Goal: Information Seeking & Learning: Learn about a topic

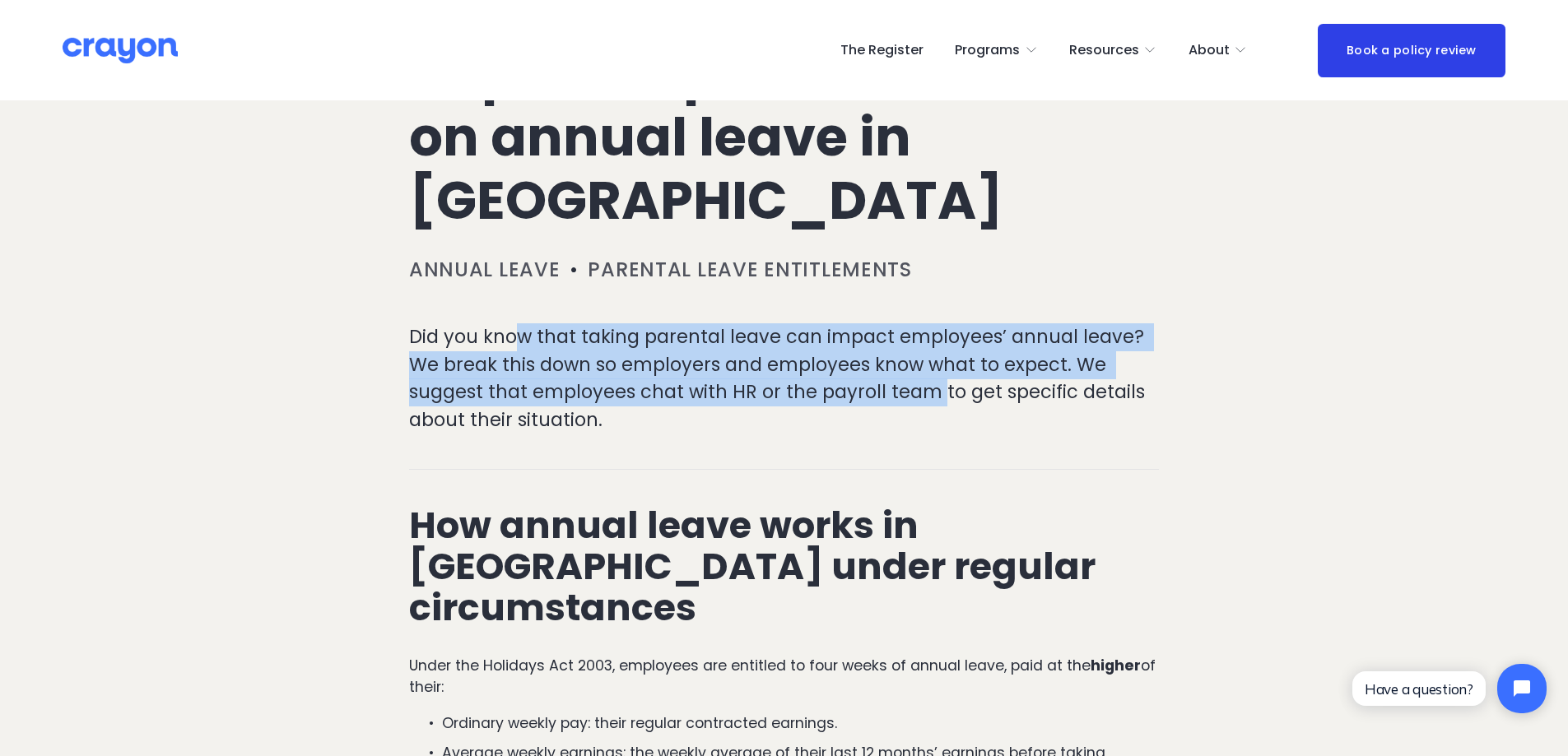
drag, startPoint x: 518, startPoint y: 334, endPoint x: 937, endPoint y: 400, distance: 424.2
click at [937, 400] on p "Did you know that taking parental leave can impact employees’ annual leave? We …" at bounding box center [784, 378] width 750 height 111
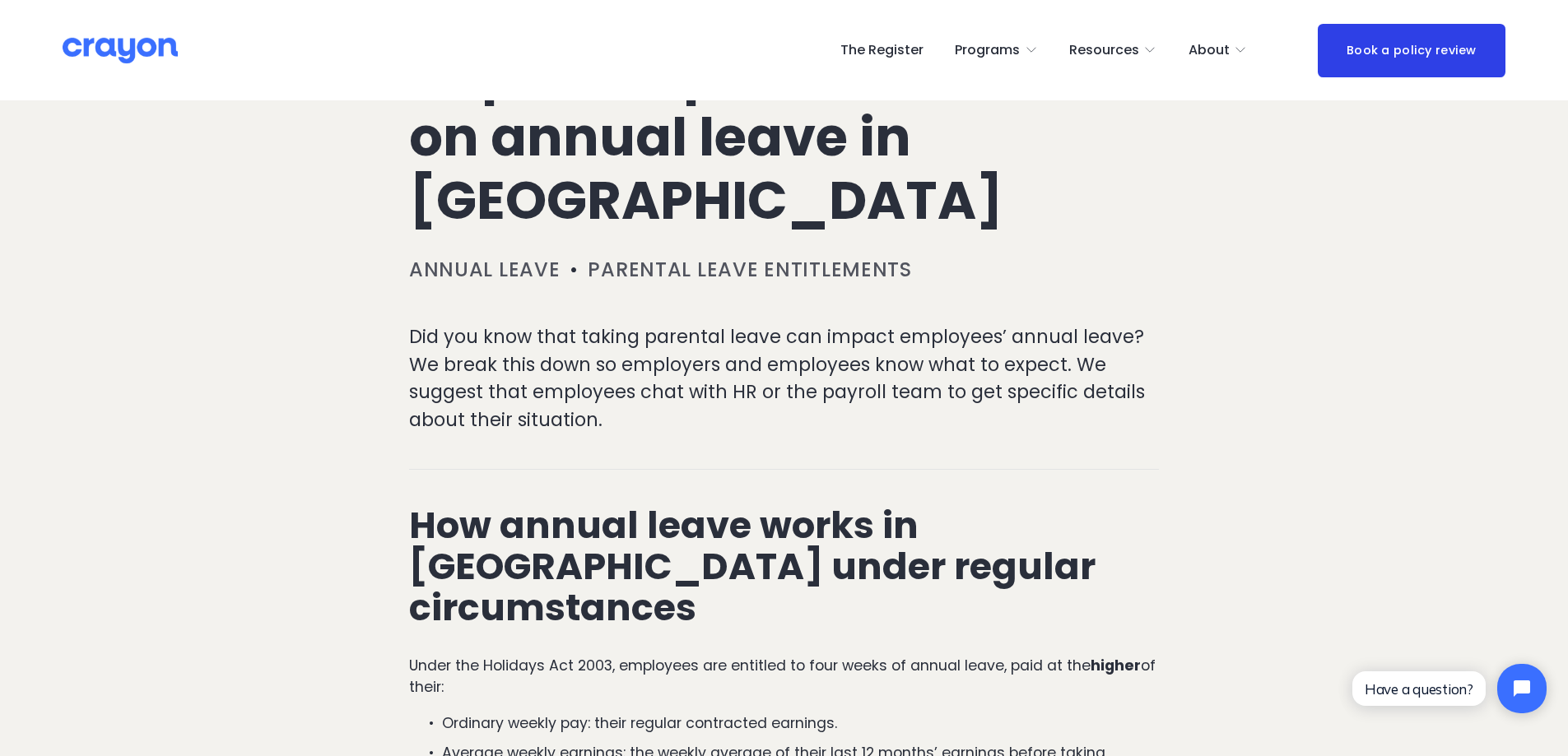
click at [944, 412] on p "Did you know that taking parental leave can impact employees’ annual leave? We …" at bounding box center [784, 378] width 750 height 111
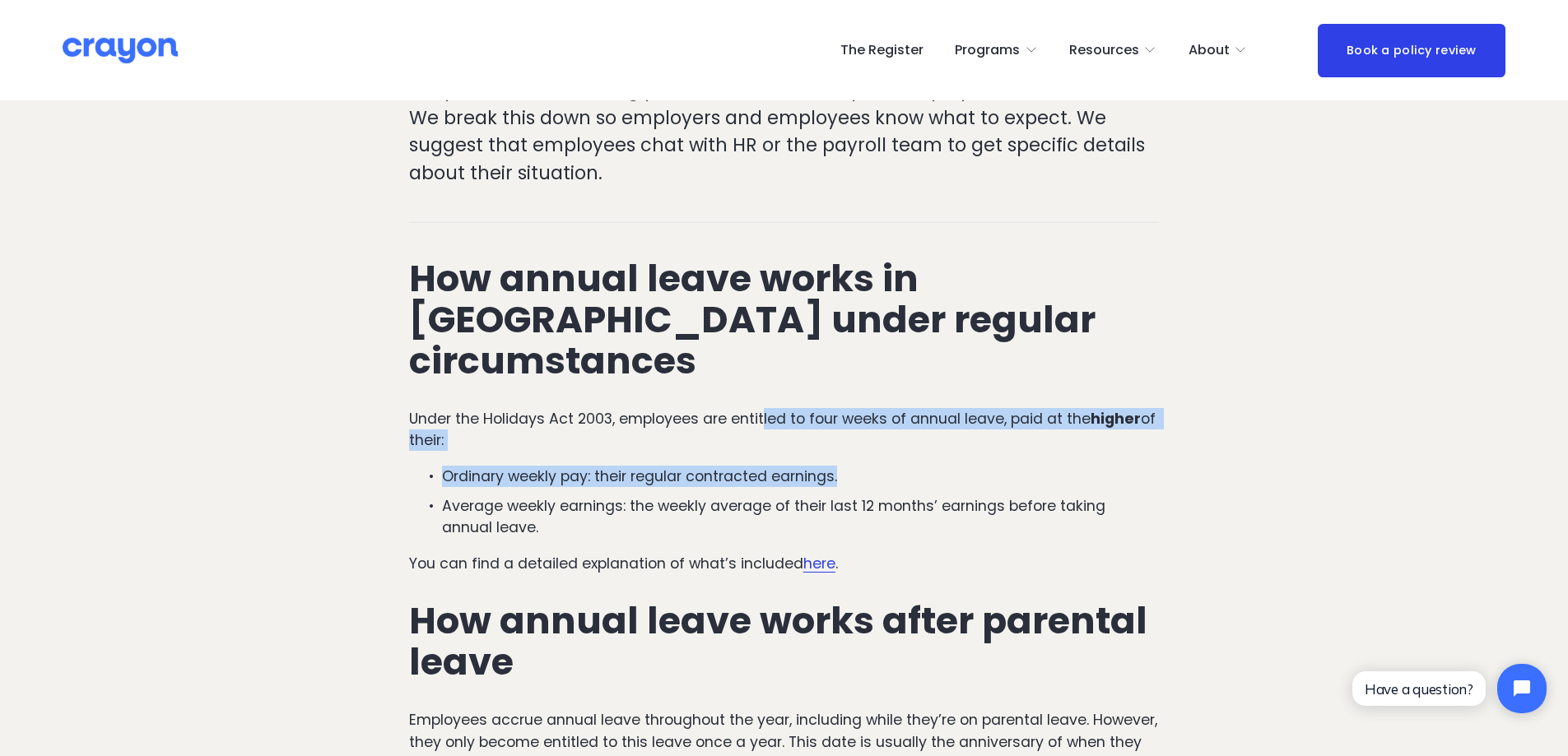
drag, startPoint x: 763, startPoint y: 372, endPoint x: 1089, endPoint y: 421, distance: 329.7
click at [1089, 421] on div "How annual leave works in [GEOGRAPHIC_DATA] under regular circumstances Under t…" at bounding box center [784, 656] width 750 height 795
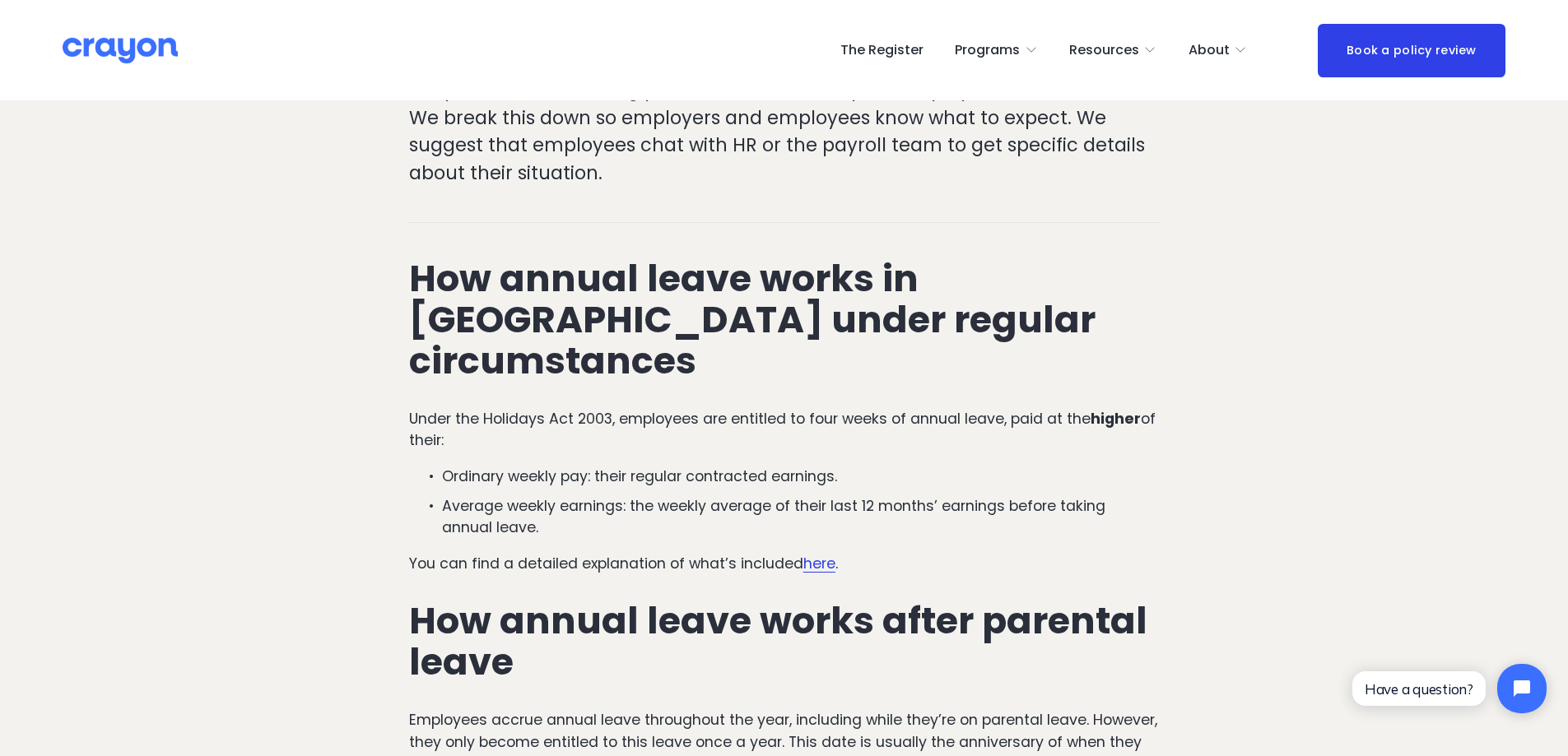
click at [1118, 466] on ul "Ordinary weekly pay: their regular contracted earnings. Average weekly earnings…" at bounding box center [784, 501] width 750 height 72
drag, startPoint x: 443, startPoint y: 441, endPoint x: 932, endPoint y: 437, distance: 489.0
click at [932, 466] on p "Ordinary weekly pay: their regular contracted earnings." at bounding box center [800, 476] width 717 height 22
click at [779, 496] on p "Average weekly earnings: the weekly average of their last 12 months’ earnings b…" at bounding box center [800, 517] width 717 height 44
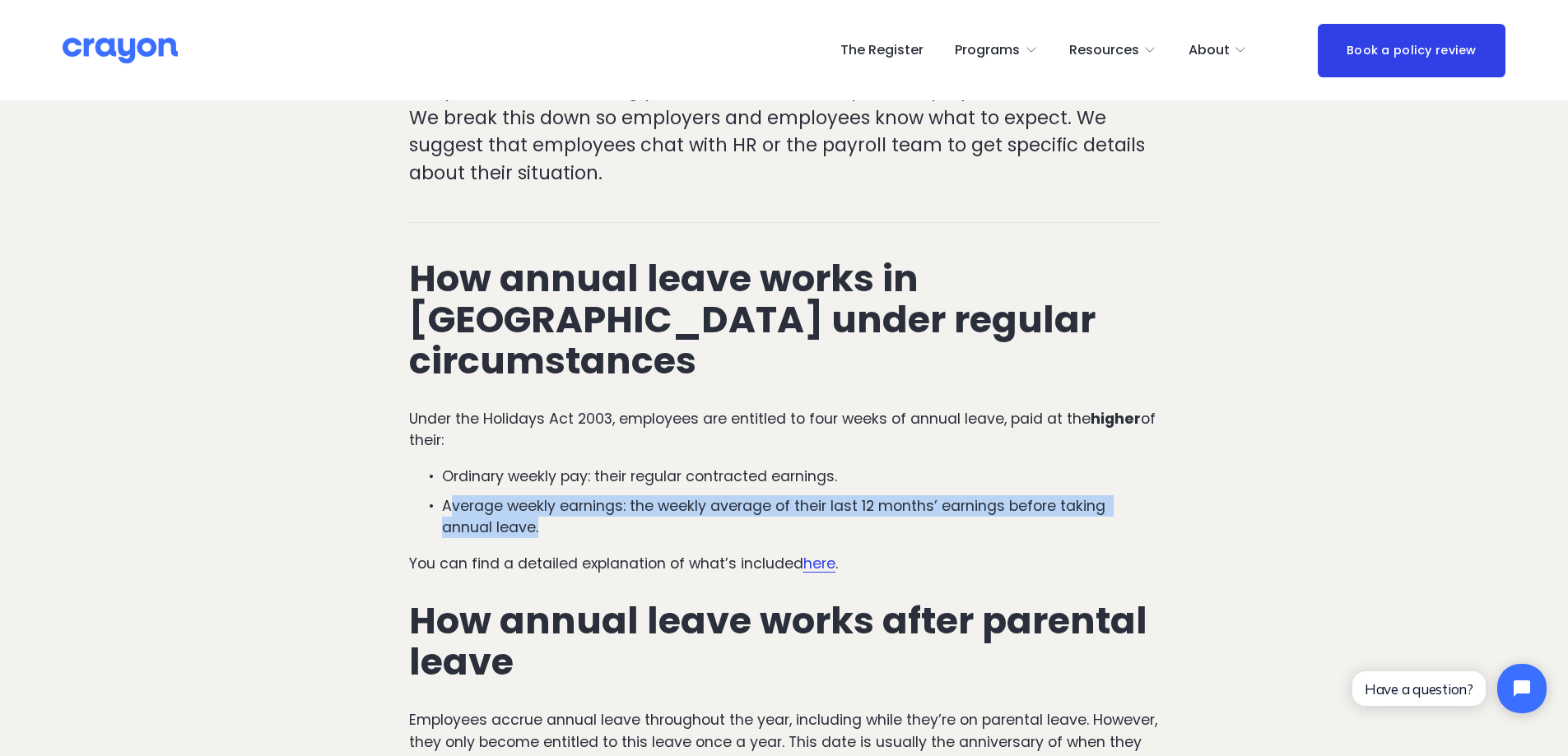
drag, startPoint x: 448, startPoint y: 467, endPoint x: 713, endPoint y: 486, distance: 265.7
click at [713, 496] on p "Average weekly earnings: the weekly average of their last 12 months’ earnings b…" at bounding box center [800, 517] width 717 height 44
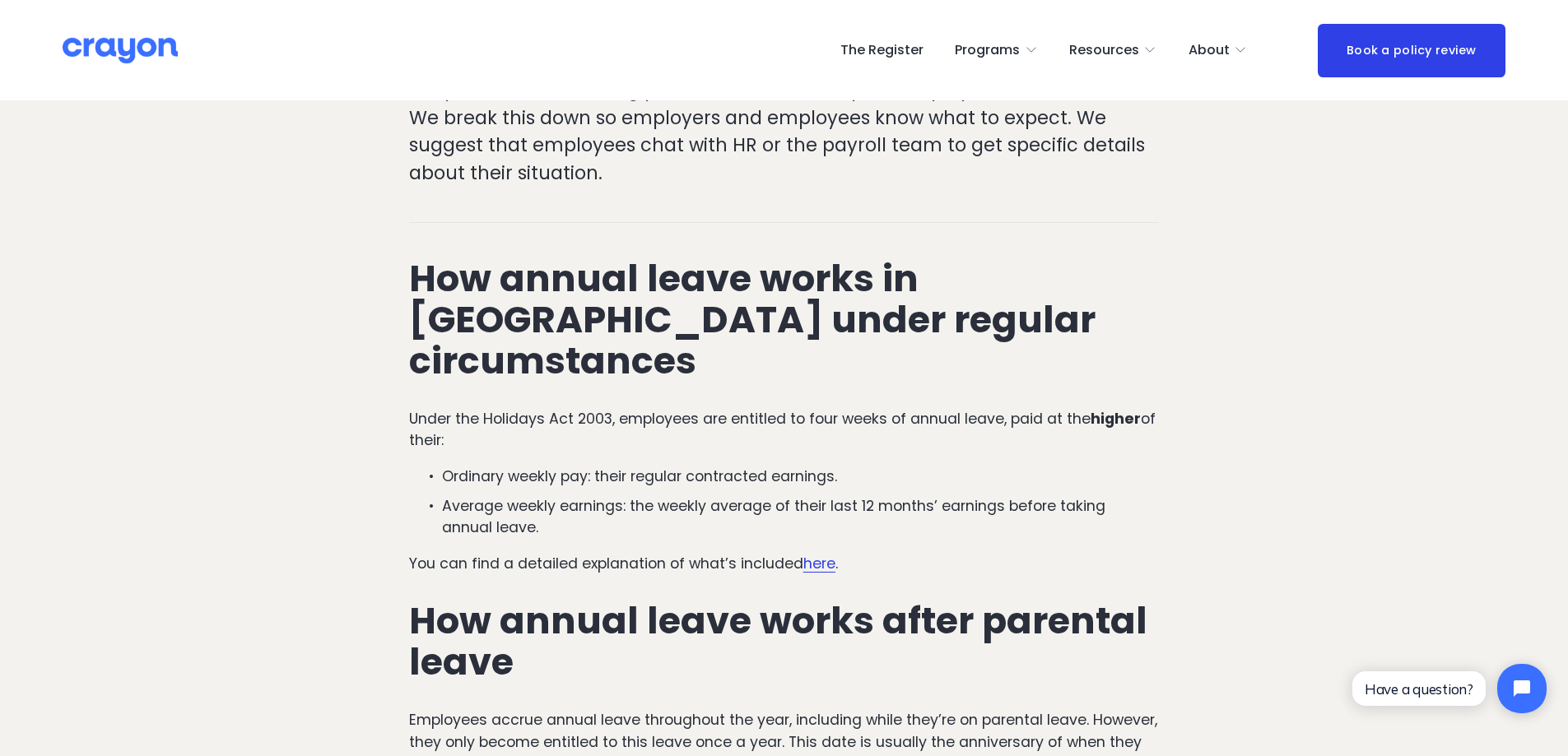
click at [714, 507] on div "How annual leave works in [GEOGRAPHIC_DATA] under regular circumstances Under t…" at bounding box center [784, 656] width 750 height 795
drag, startPoint x: 464, startPoint y: 443, endPoint x: 834, endPoint y: 436, distance: 370.1
click at [834, 466] on p "Ordinary weekly pay: their regular contracted earnings." at bounding box center [800, 476] width 717 height 22
click at [545, 496] on p "Average weekly earnings: the weekly average of their last 12 months’ earnings b…" at bounding box center [800, 517] width 717 height 44
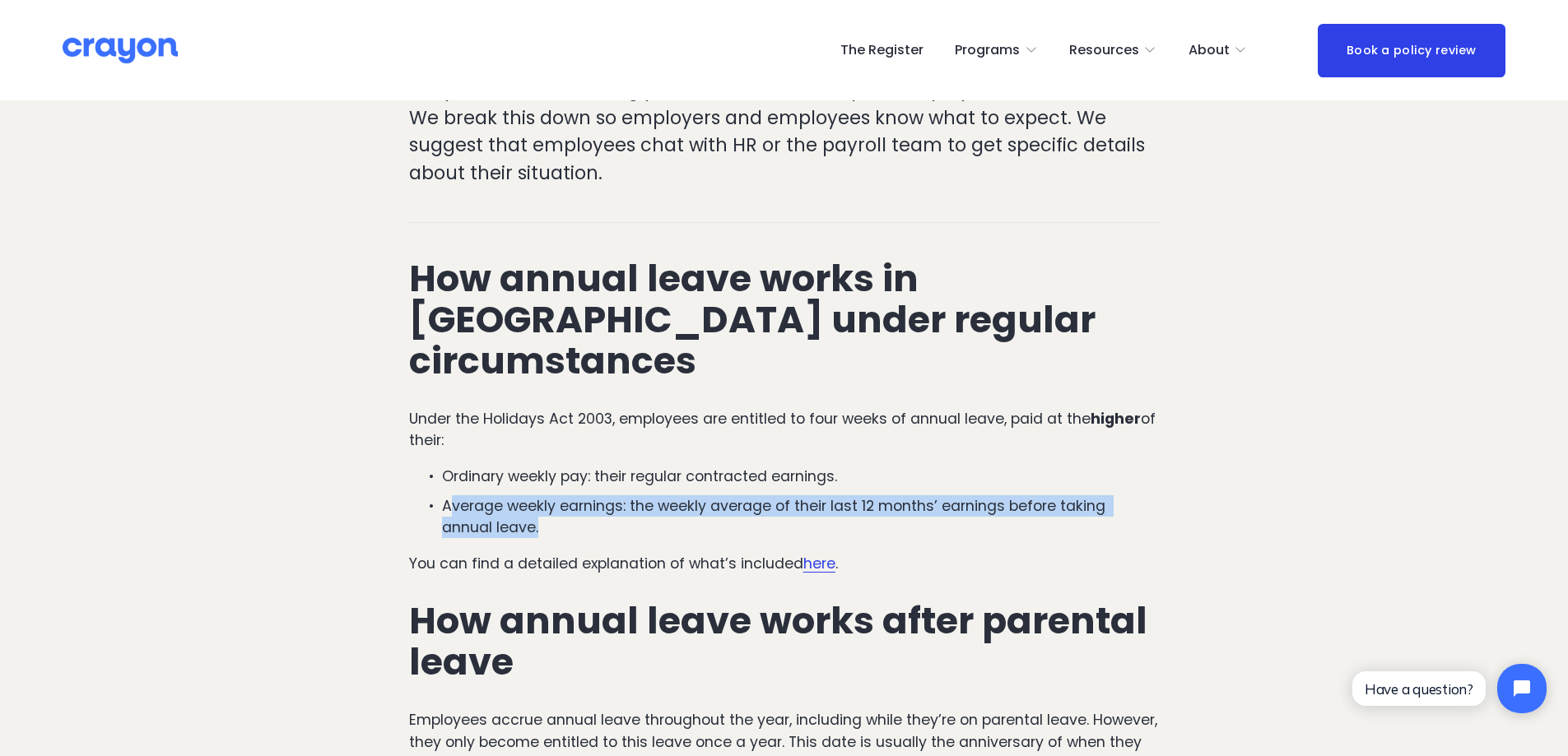
drag, startPoint x: 455, startPoint y: 458, endPoint x: 762, endPoint y: 484, distance: 308.1
click at [762, 496] on p "Average weekly earnings: the weekly average of their last 12 months’ earnings b…" at bounding box center [800, 517] width 717 height 44
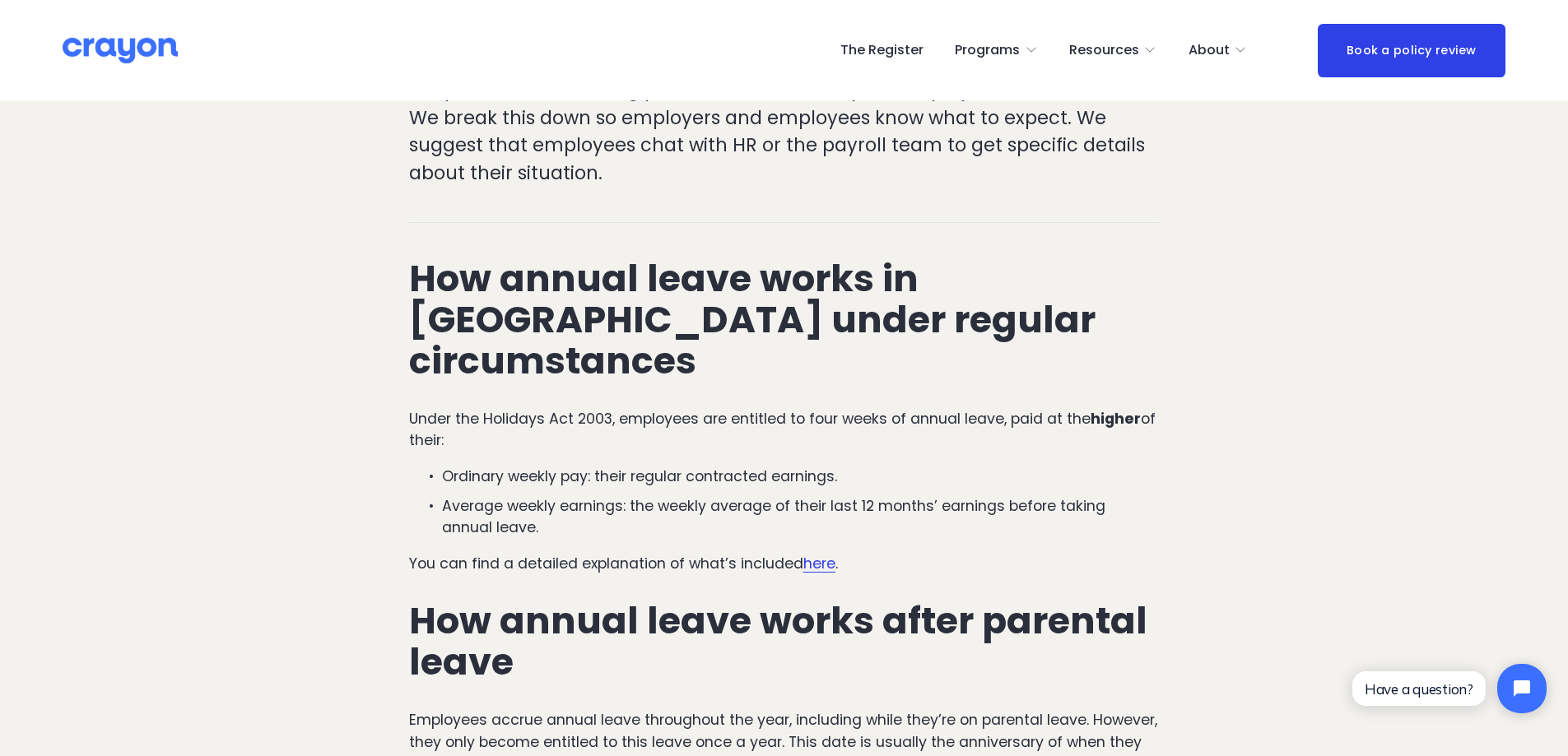
click at [763, 498] on div "How annual leave works in [GEOGRAPHIC_DATA] under regular circumstances Under t…" at bounding box center [784, 656] width 750 height 795
drag, startPoint x: 670, startPoint y: 457, endPoint x: 948, endPoint y: 491, distance: 280.1
click at [933, 496] on p "Average weekly earnings: the weekly average of their last 12 months’ earnings b…" at bounding box center [800, 517] width 717 height 44
click at [947, 496] on p "Average weekly earnings: the weekly average of their last 12 months’ earnings b…" at bounding box center [800, 517] width 717 height 44
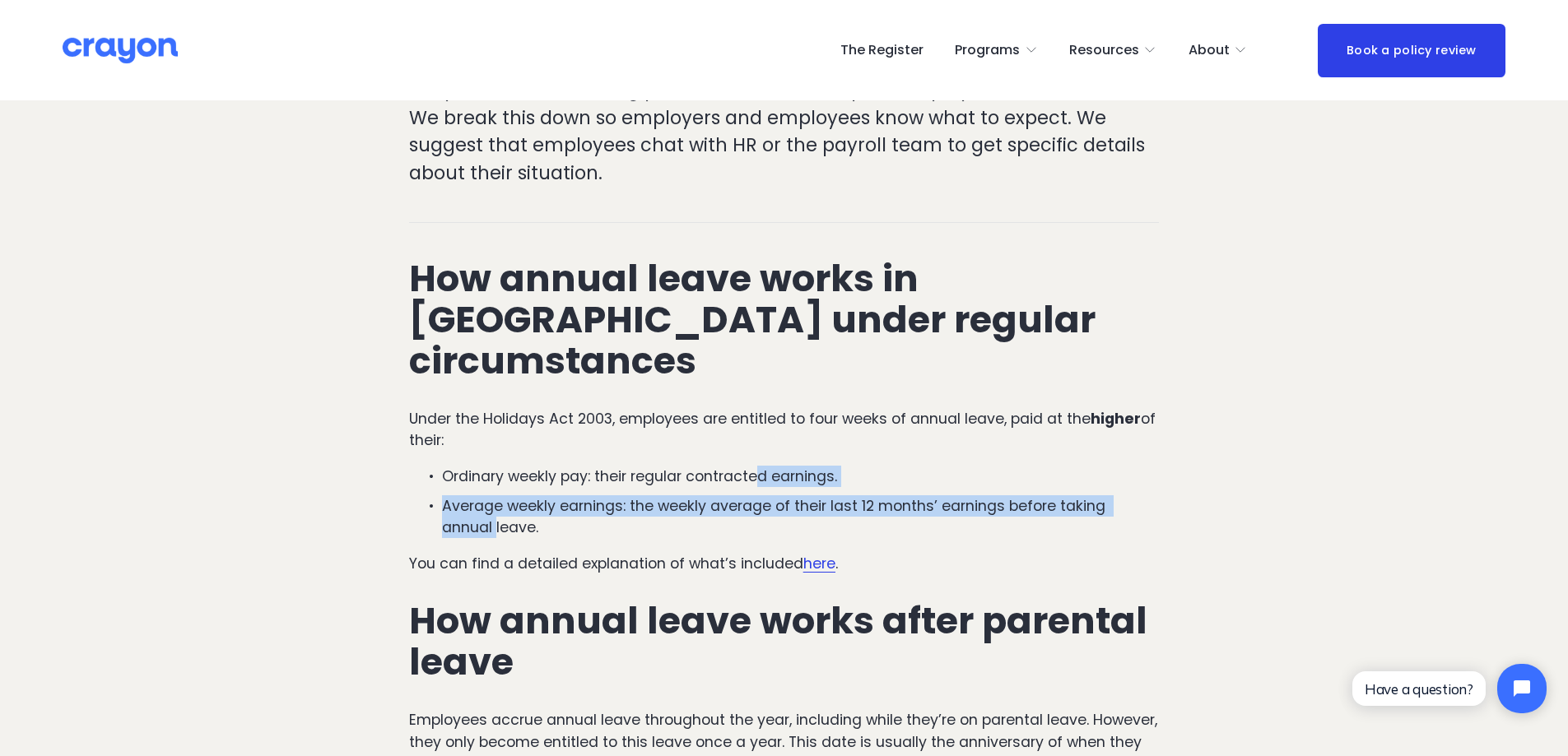
drag, startPoint x: 760, startPoint y: 443, endPoint x: 1257, endPoint y: 487, distance: 498.9
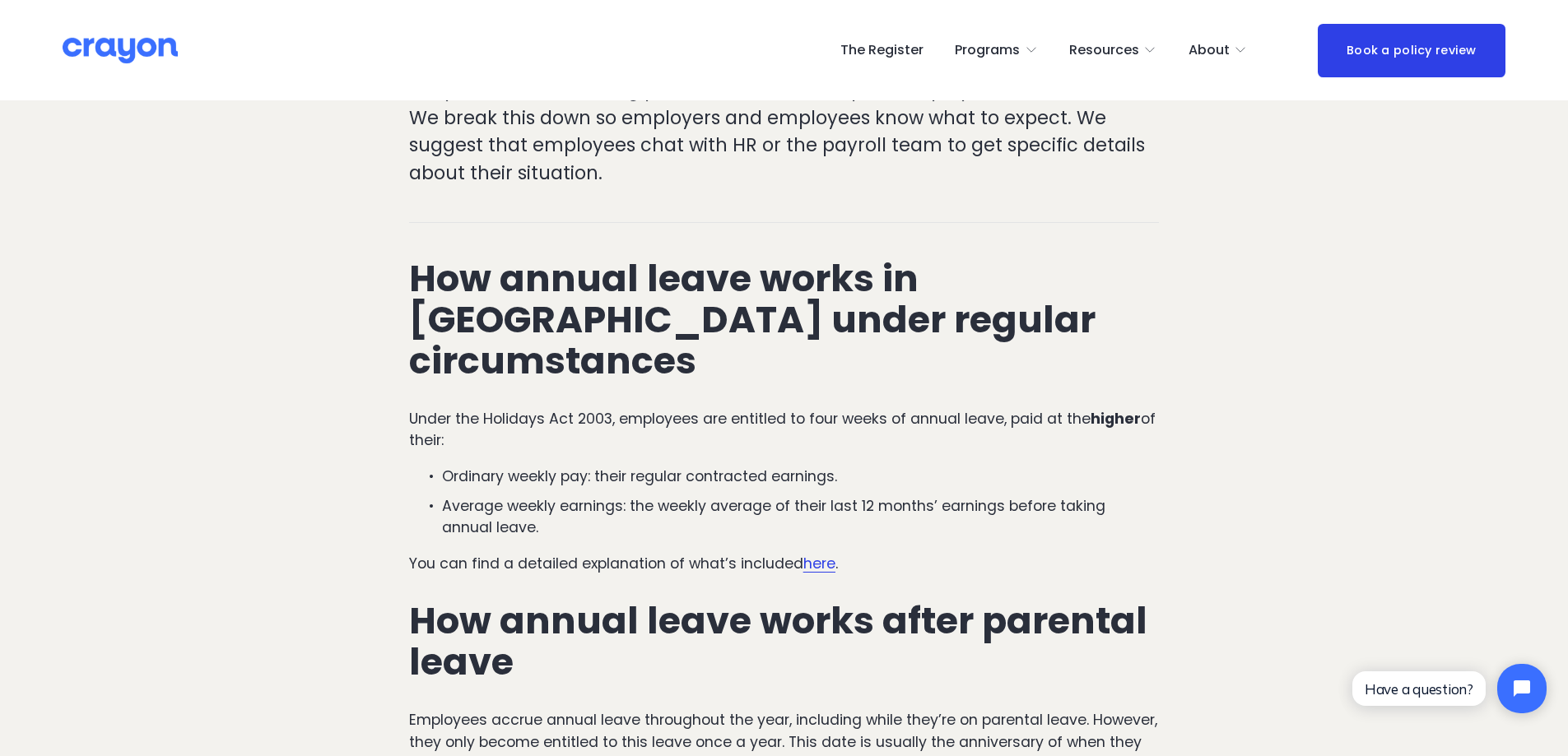
drag, startPoint x: 820, startPoint y: 474, endPoint x: 1121, endPoint y: 491, distance: 301.5
click at [1121, 496] on p "Average weekly earnings: the weekly average of their last 12 months’ earnings b…" at bounding box center [800, 517] width 717 height 44
click at [1128, 553] on p "You can find a detailed explanation of what’s included here ." at bounding box center [784, 563] width 750 height 22
drag, startPoint x: 414, startPoint y: 524, endPoint x: 994, endPoint y: 520, distance: 580.0
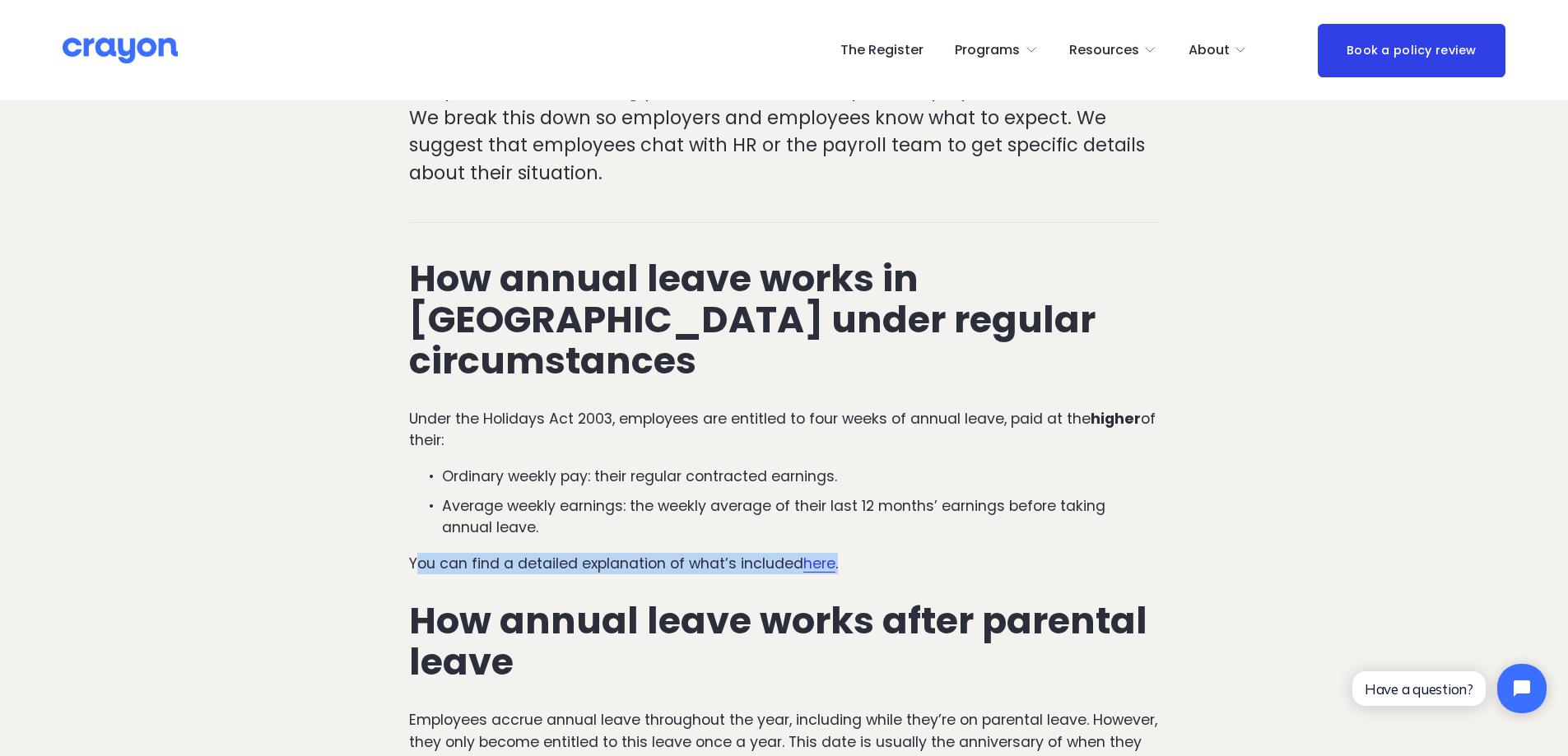
click at [994, 553] on p "You can find a detailed explanation of what’s included here ." at bounding box center [784, 563] width 750 height 22
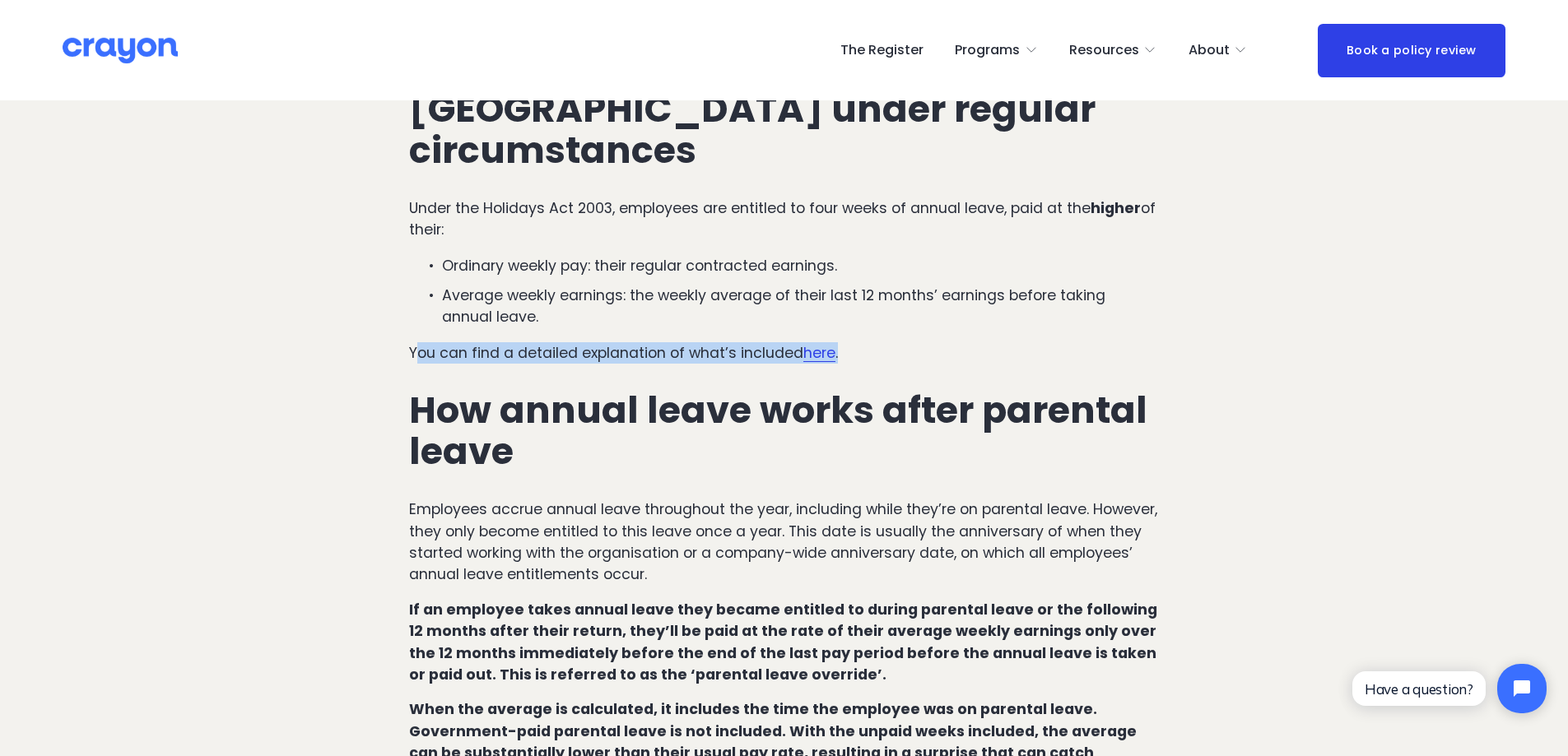
scroll to position [741, 0]
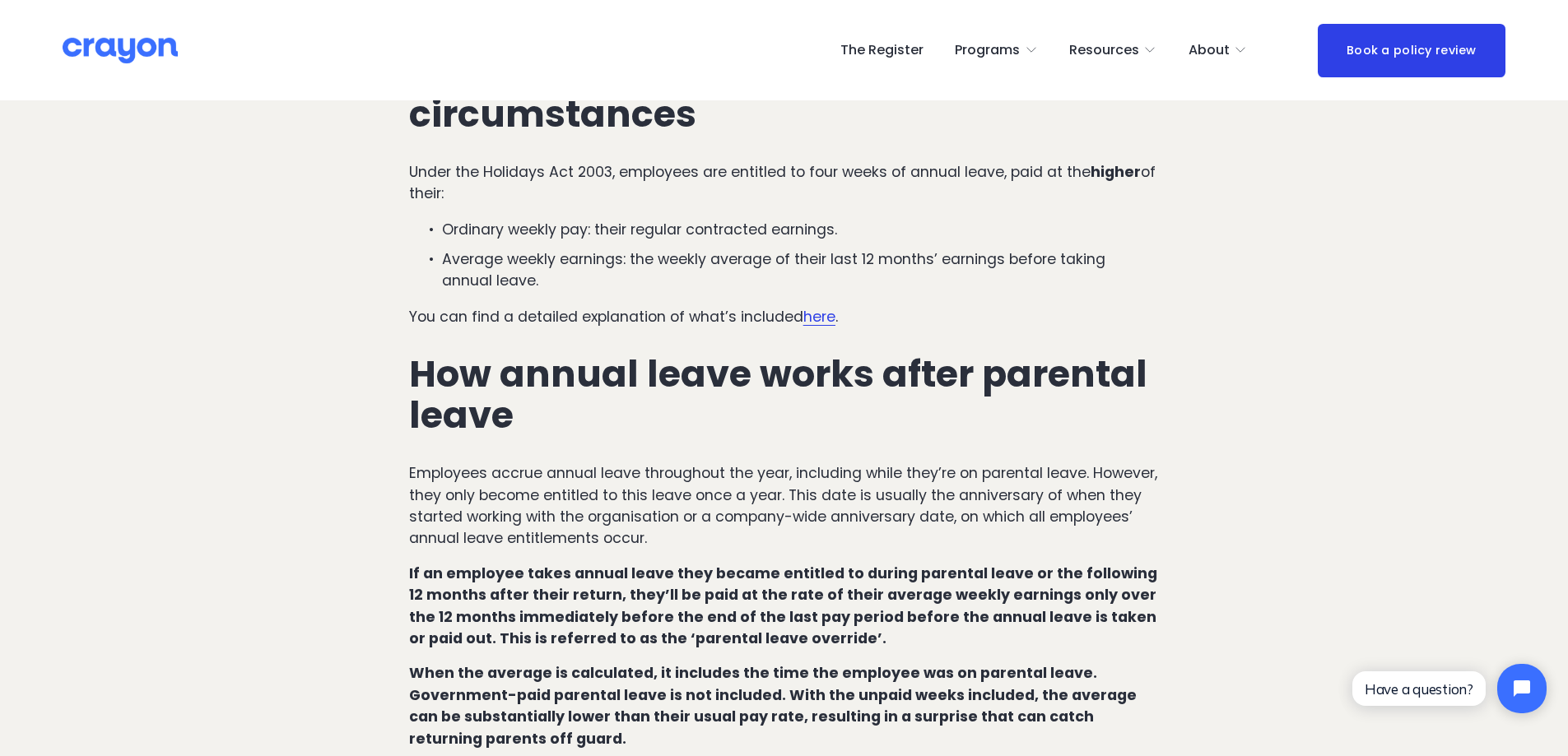
click at [1033, 490] on p "Employees accrue annual leave throughout the year, including while they’re on p…" at bounding box center [784, 506] width 750 height 87
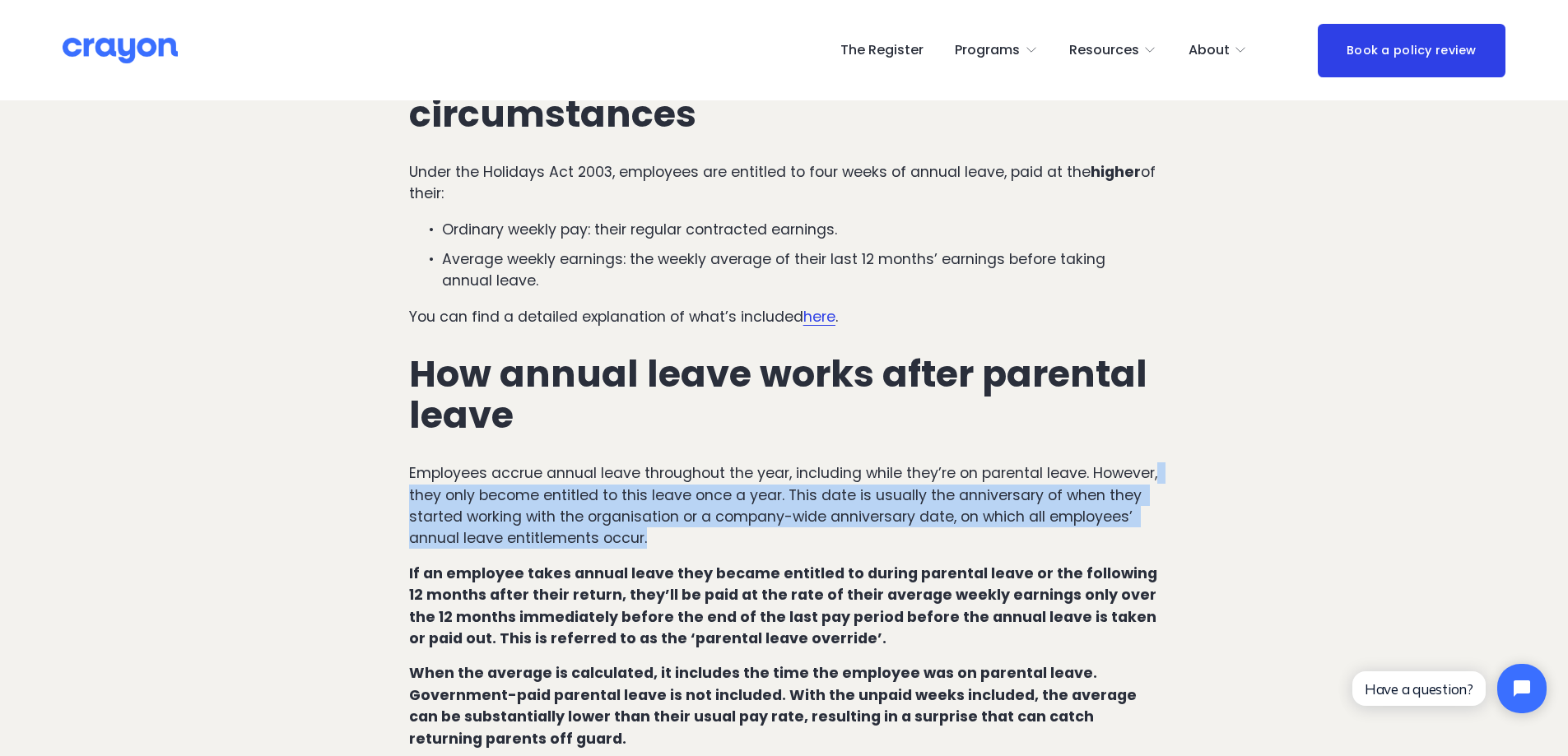
drag, startPoint x: 474, startPoint y: 458, endPoint x: 1108, endPoint y: 489, distance: 634.8
click at [1108, 489] on p "Employees accrue annual leave throughout the year, including while they’re on p…" at bounding box center [784, 506] width 750 height 87
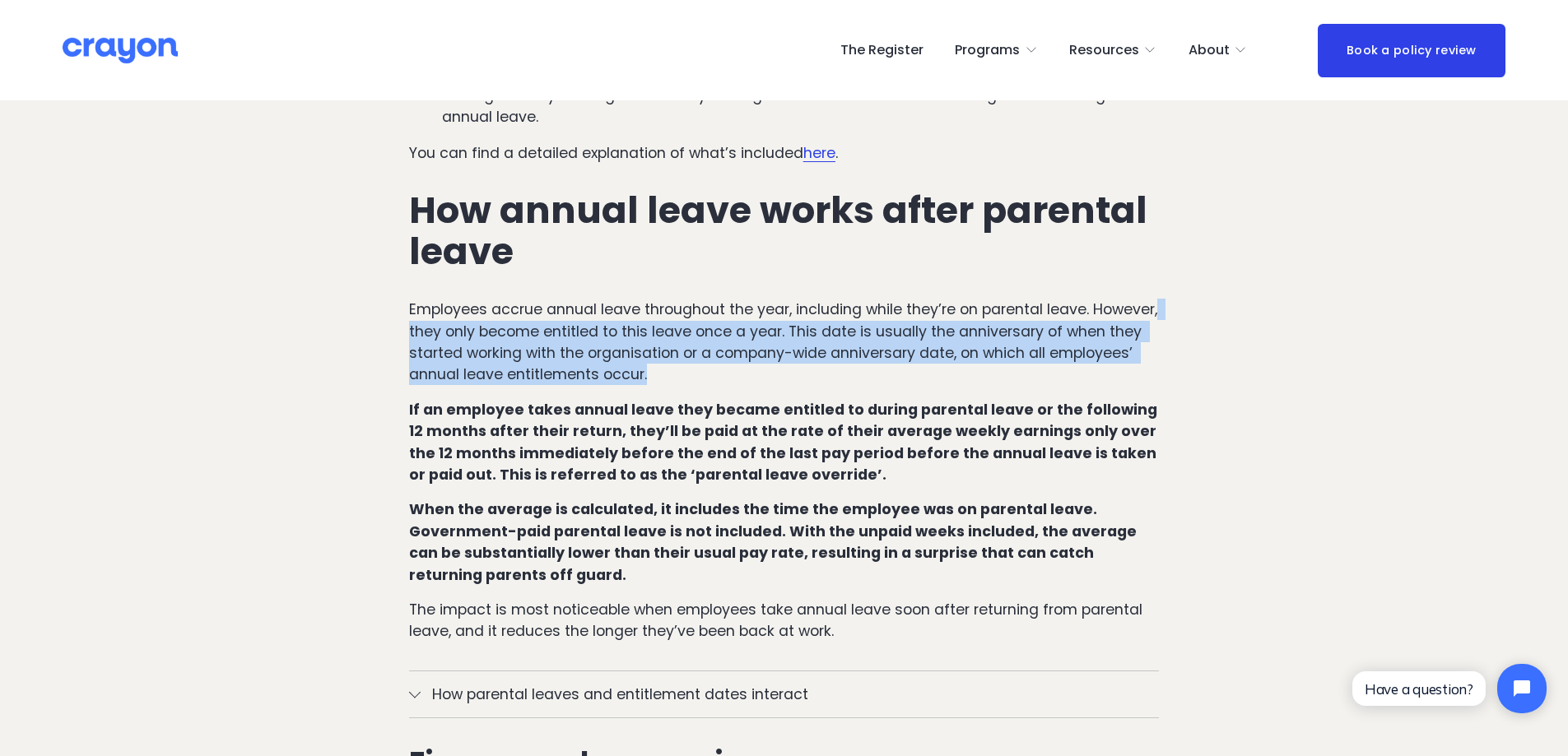
scroll to position [905, 0]
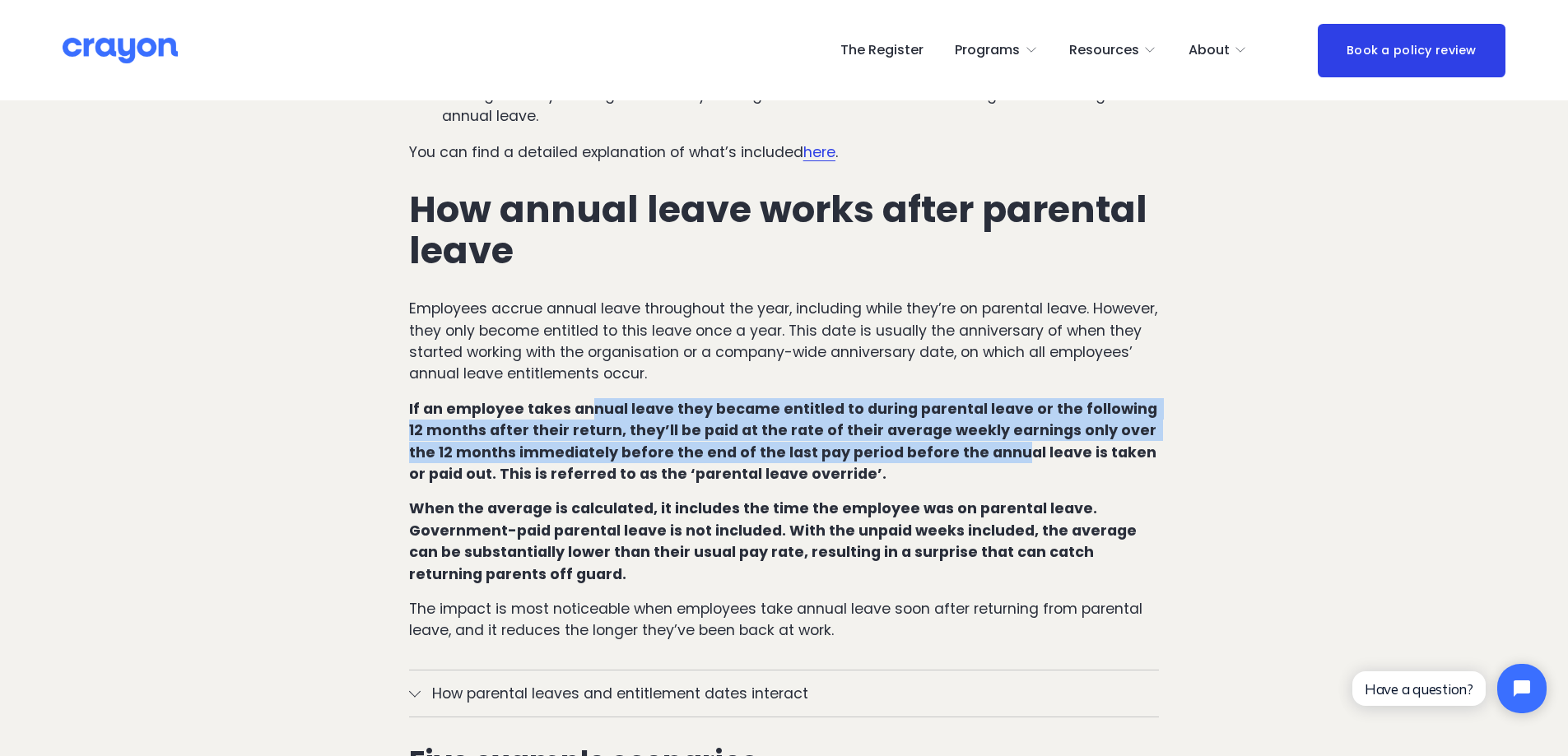
drag, startPoint x: 588, startPoint y: 365, endPoint x: 955, endPoint y: 407, distance: 369.4
click at [955, 407] on strong "If an employee takes annual leave they became entitled to during parental leave…" at bounding box center [785, 441] width 752 height 84
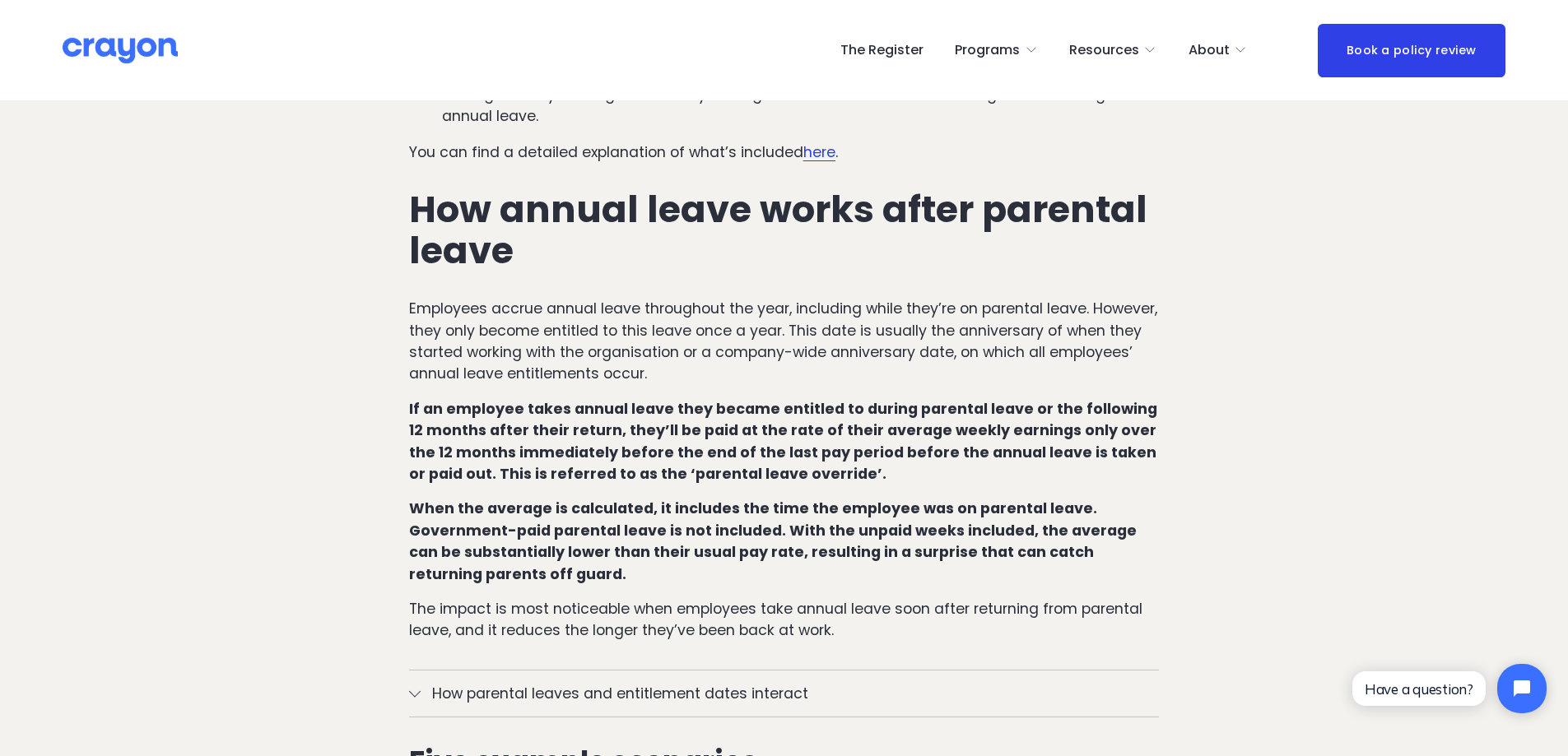
click at [754, 429] on strong "If an employee takes annual leave they became entitled to during parental leave…" at bounding box center [785, 441] width 752 height 84
drag, startPoint x: 567, startPoint y: 409, endPoint x: 1074, endPoint y: 432, distance: 507.5
click at [1074, 432] on p "If an employee takes annual leave they became entitled to during parental leave…" at bounding box center [784, 441] width 750 height 87
click at [491, 498] on strong "When the average is calculated, it includes the time the employee was on parent…" at bounding box center [775, 541] width 731 height 84
drag, startPoint x: 564, startPoint y: 431, endPoint x: 896, endPoint y: 426, distance: 332.0
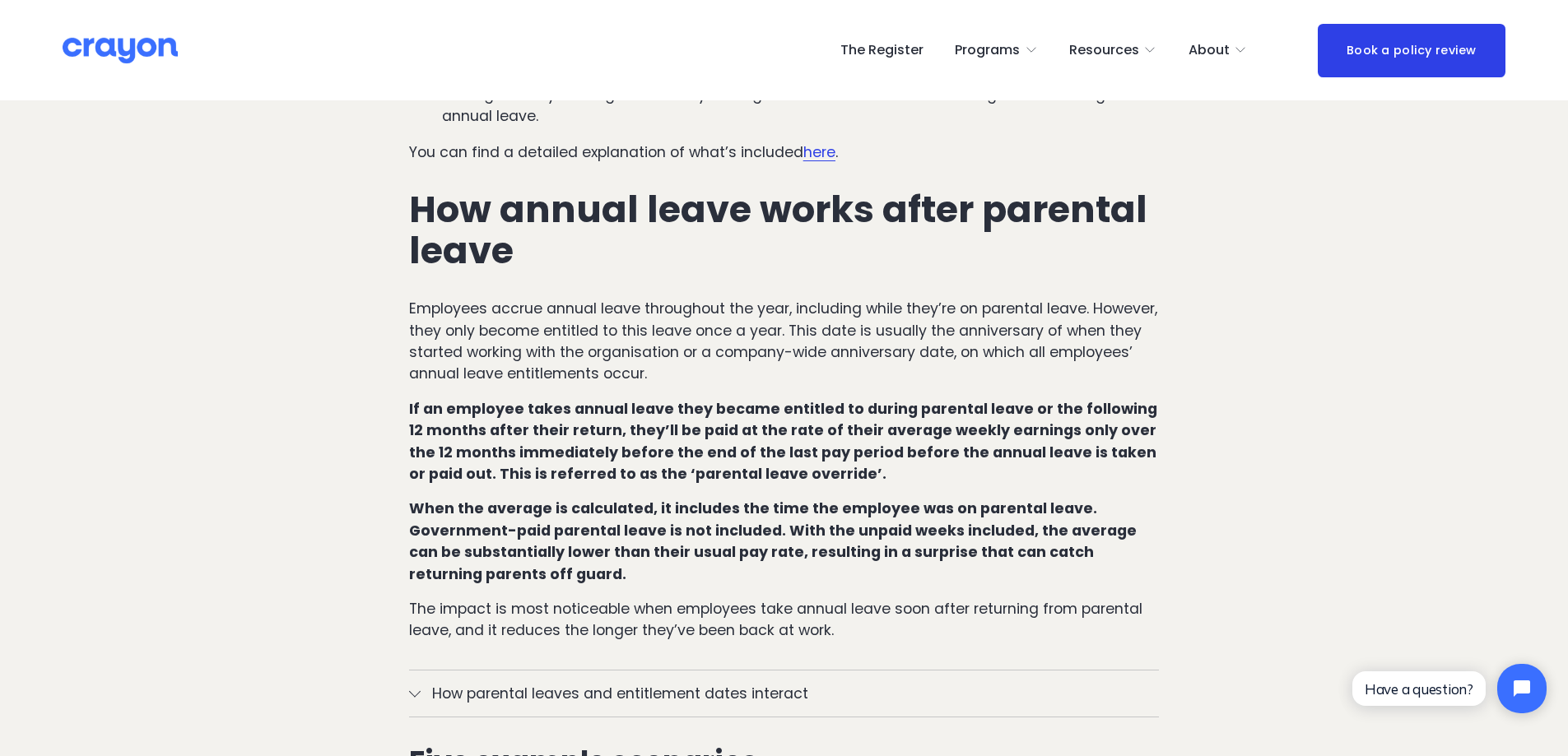
click at [896, 426] on p "If an employee takes annual leave they became entitled to during parental leave…" at bounding box center [784, 441] width 750 height 87
click at [878, 452] on div "How annual leave works in [GEOGRAPHIC_DATA] under regular circumstances Under t…" at bounding box center [784, 245] width 750 height 795
drag, startPoint x: 417, startPoint y: 470, endPoint x: 623, endPoint y: 469, distance: 206.0
click at [623, 498] on strong "When the average is calculated, it includes the time the employee was on parent…" at bounding box center [775, 541] width 731 height 84
click at [931, 498] on strong "When the average is calculated, it includes the time the employee was on parent…" at bounding box center [775, 541] width 731 height 84
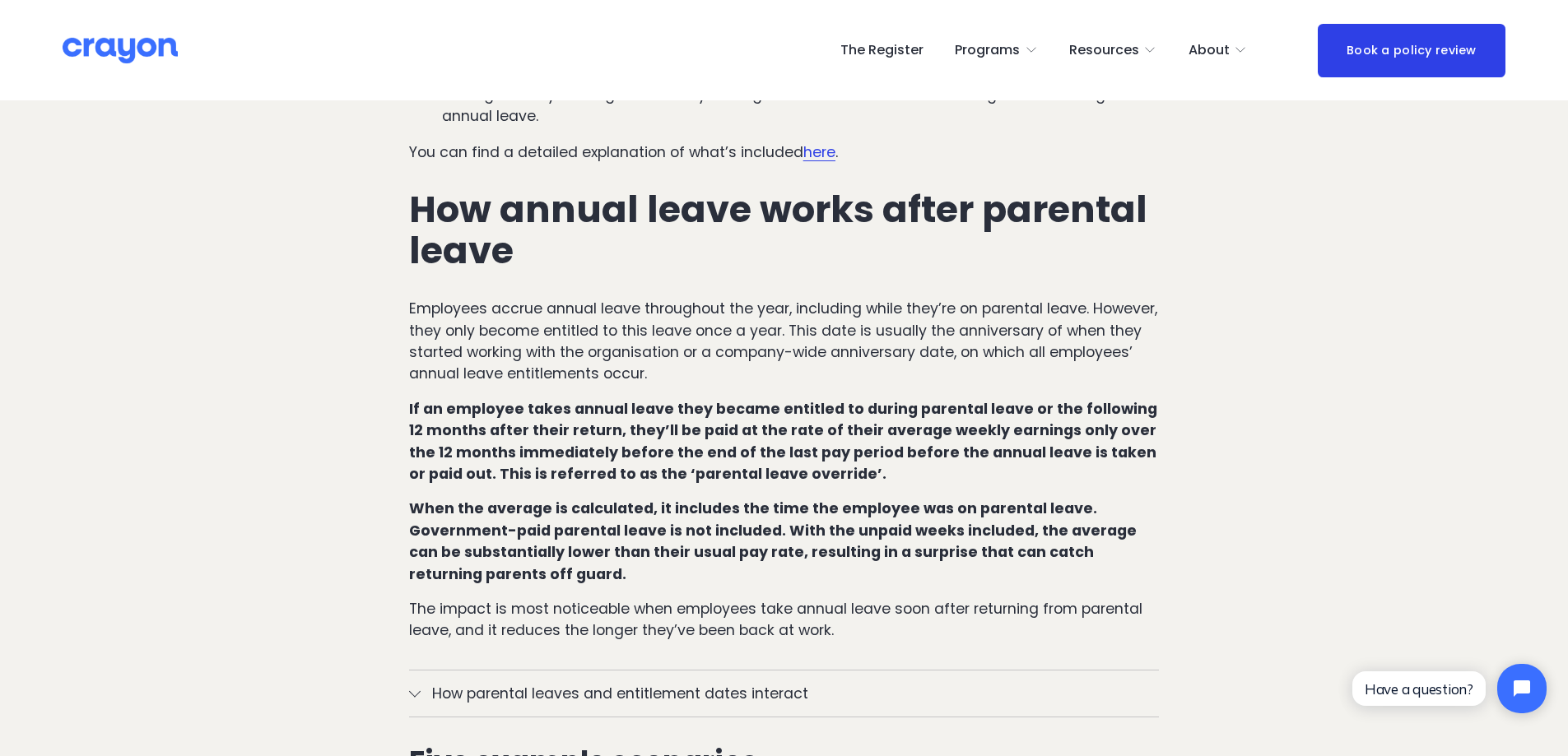
click at [959, 497] on p "When the average is calculated, it includes the time the employee was on parent…" at bounding box center [784, 541] width 750 height 87
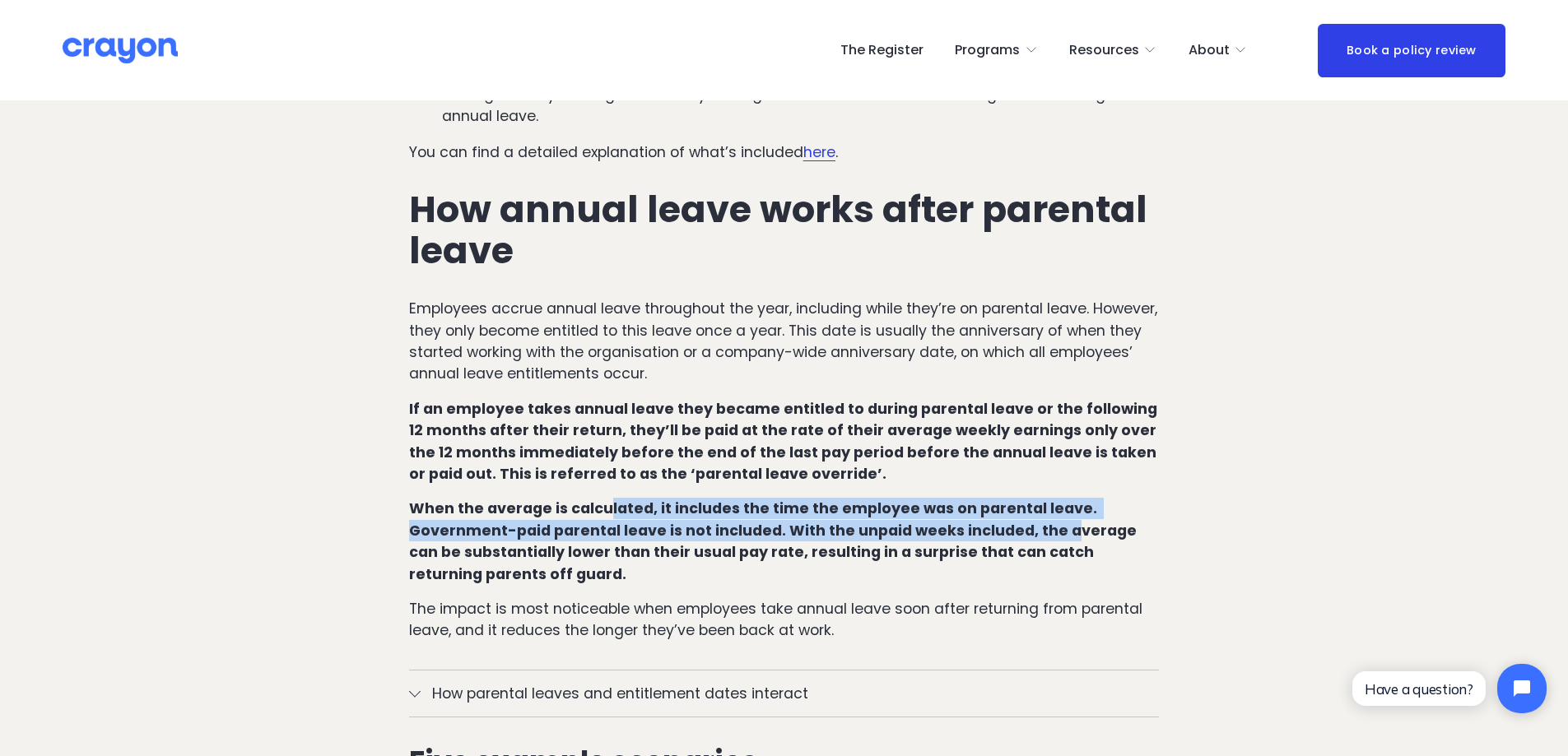
drag, startPoint x: 602, startPoint y: 474, endPoint x: 1056, endPoint y: 494, distance: 454.4
click at [1056, 498] on strong "When the average is calculated, it includes the time the employee was on parent…" at bounding box center [775, 541] width 731 height 84
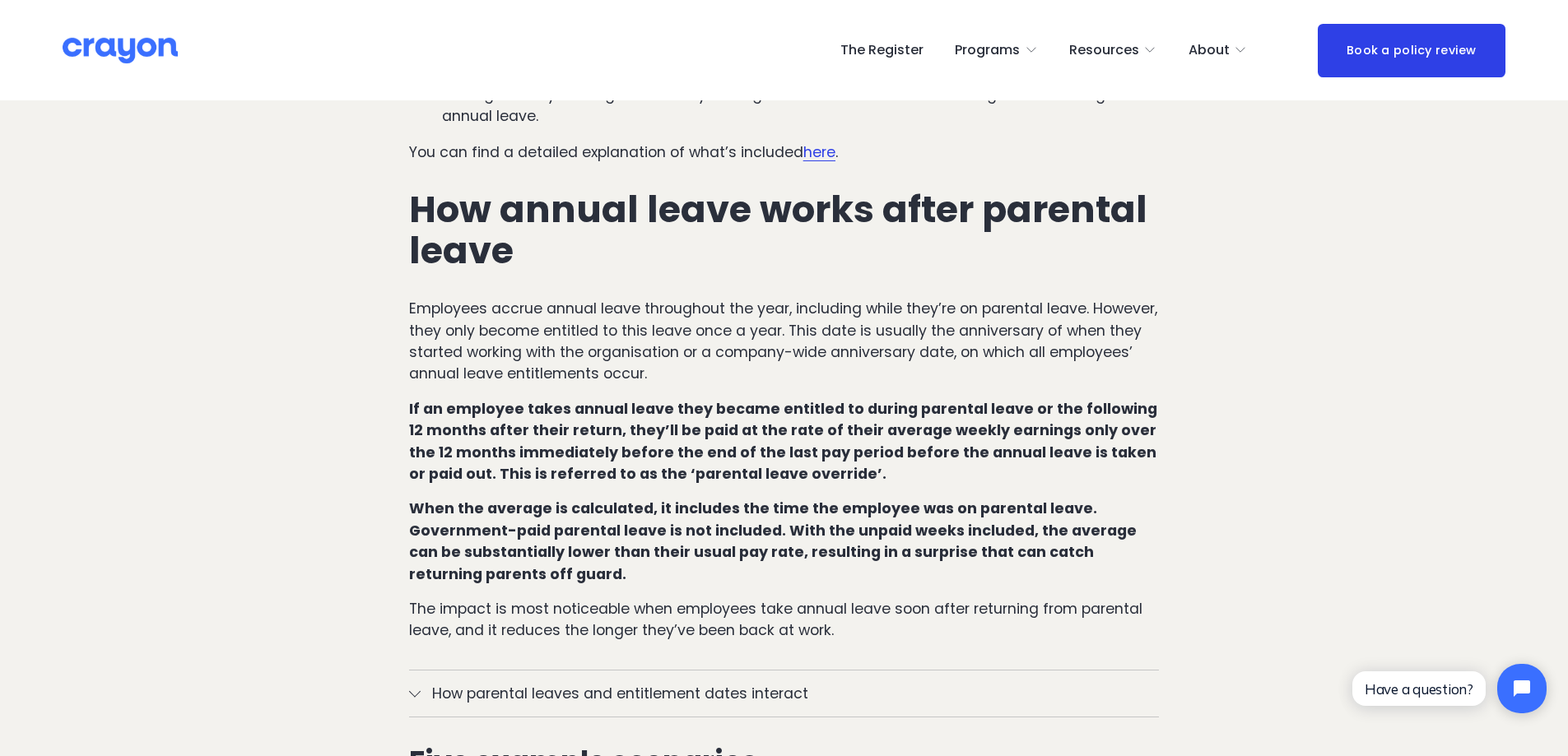
click at [1108, 506] on strong "When the average is calculated, it includes the time the employee was on parent…" at bounding box center [775, 541] width 731 height 84
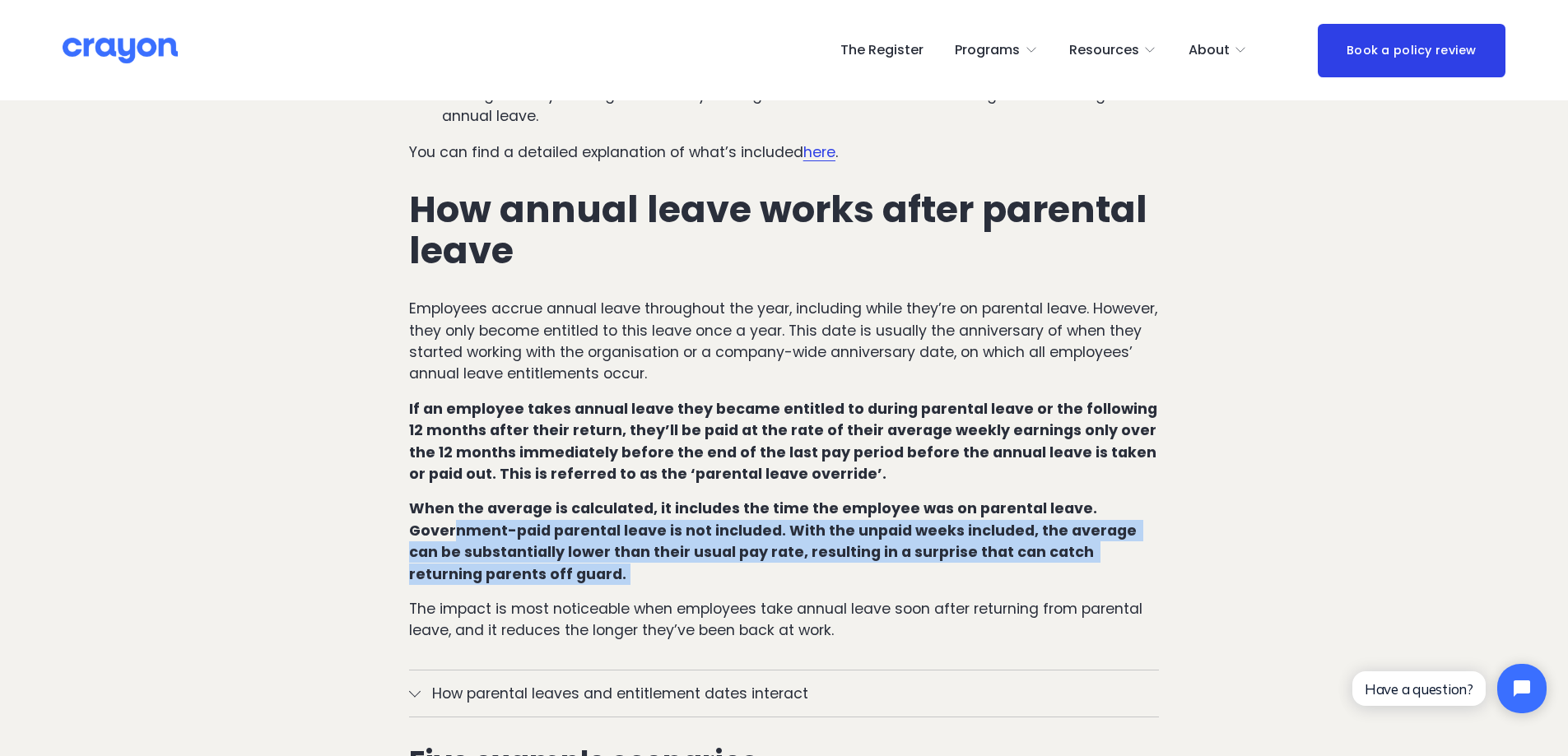
drag, startPoint x: 453, startPoint y: 491, endPoint x: 985, endPoint y: 531, distance: 533.5
click at [985, 533] on p "When the average is calculated, it includes the time the employee was on parent…" at bounding box center [784, 541] width 750 height 87
click at [985, 531] on p "When the average is calculated, it includes the time the employee was on parent…" at bounding box center [784, 541] width 750 height 87
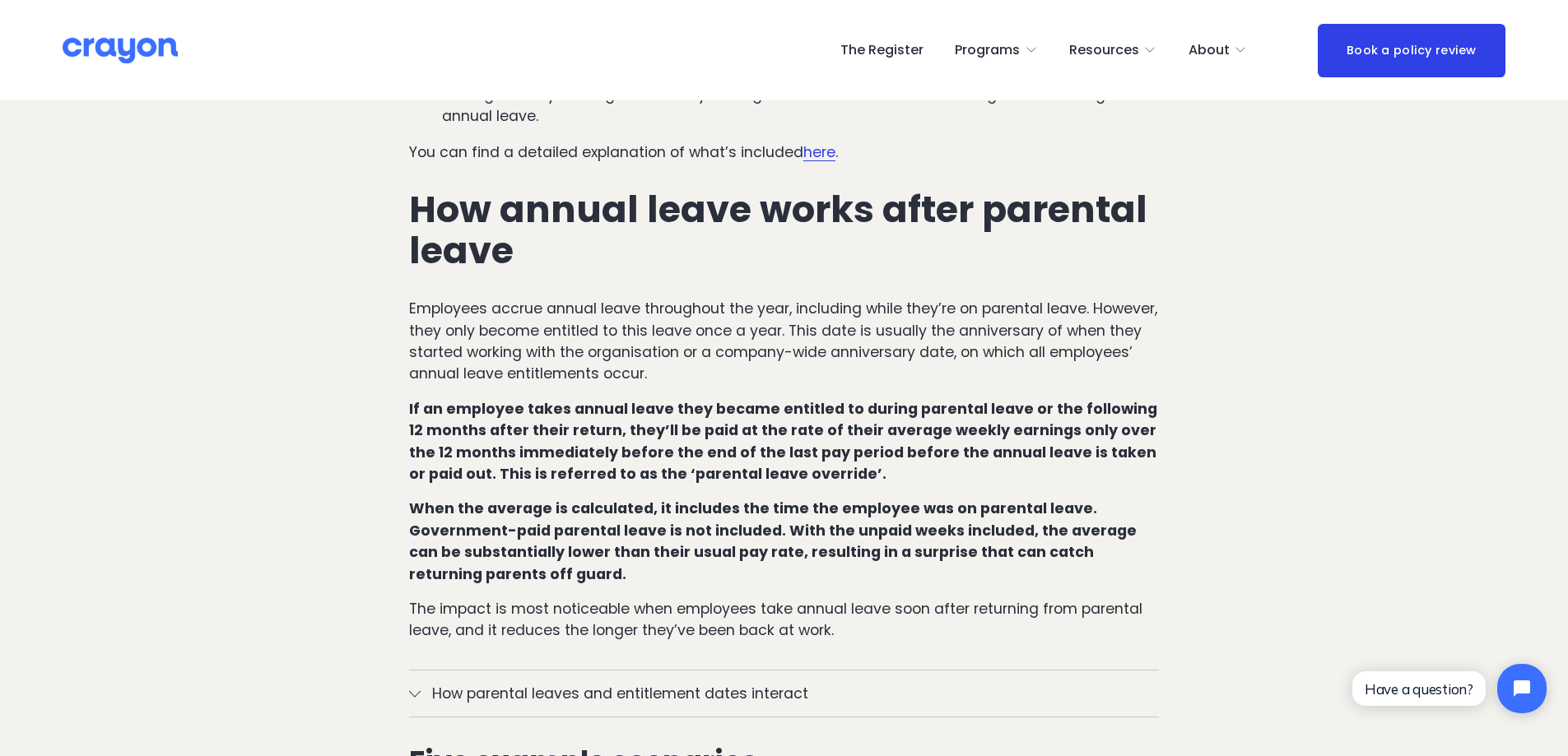
click at [625, 528] on p "When the average is calculated, it includes the time the employee was on parent…" at bounding box center [784, 541] width 750 height 87
click at [710, 525] on p "When the average is calculated, it includes the time the employee was on parent…" at bounding box center [784, 541] width 750 height 87
click at [724, 539] on p "When the average is calculated, it includes the time the employee was on parent…" at bounding box center [784, 541] width 750 height 87
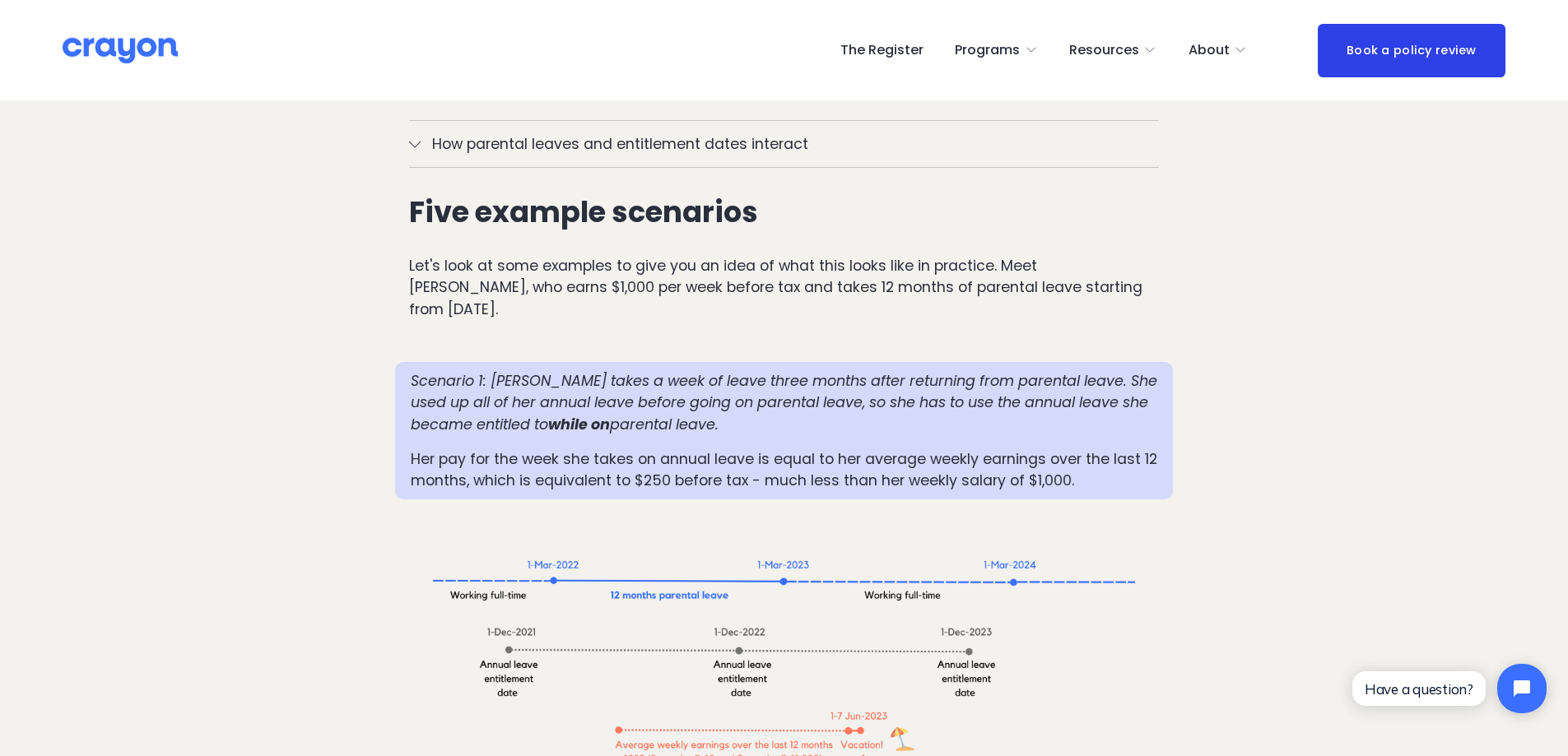
scroll to position [1481, 0]
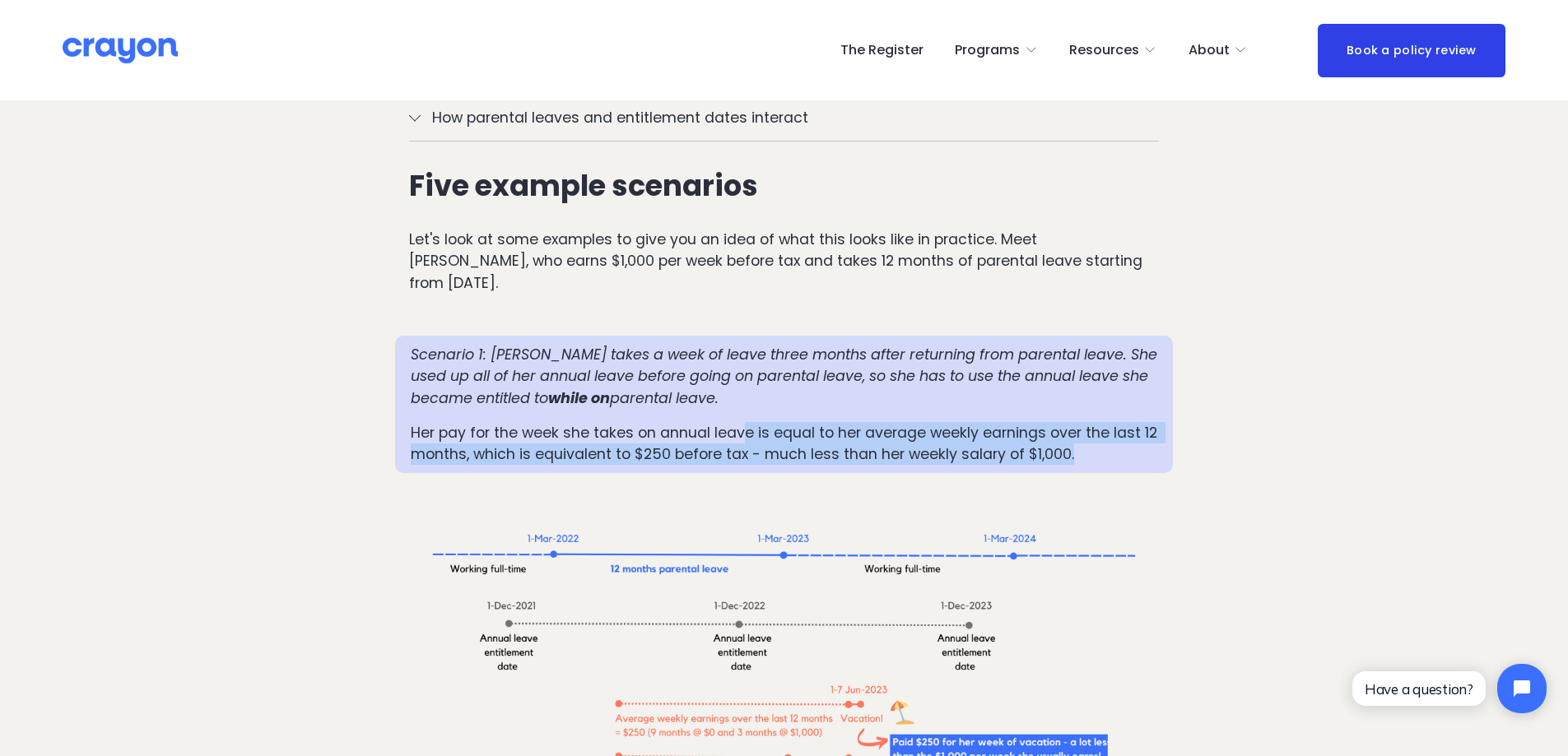
drag, startPoint x: 742, startPoint y: 382, endPoint x: 1126, endPoint y: 390, distance: 384.1
click at [1126, 422] on p "Her pay for the week she takes on annual leave is equal to her average weekly e…" at bounding box center [784, 444] width 748 height 44
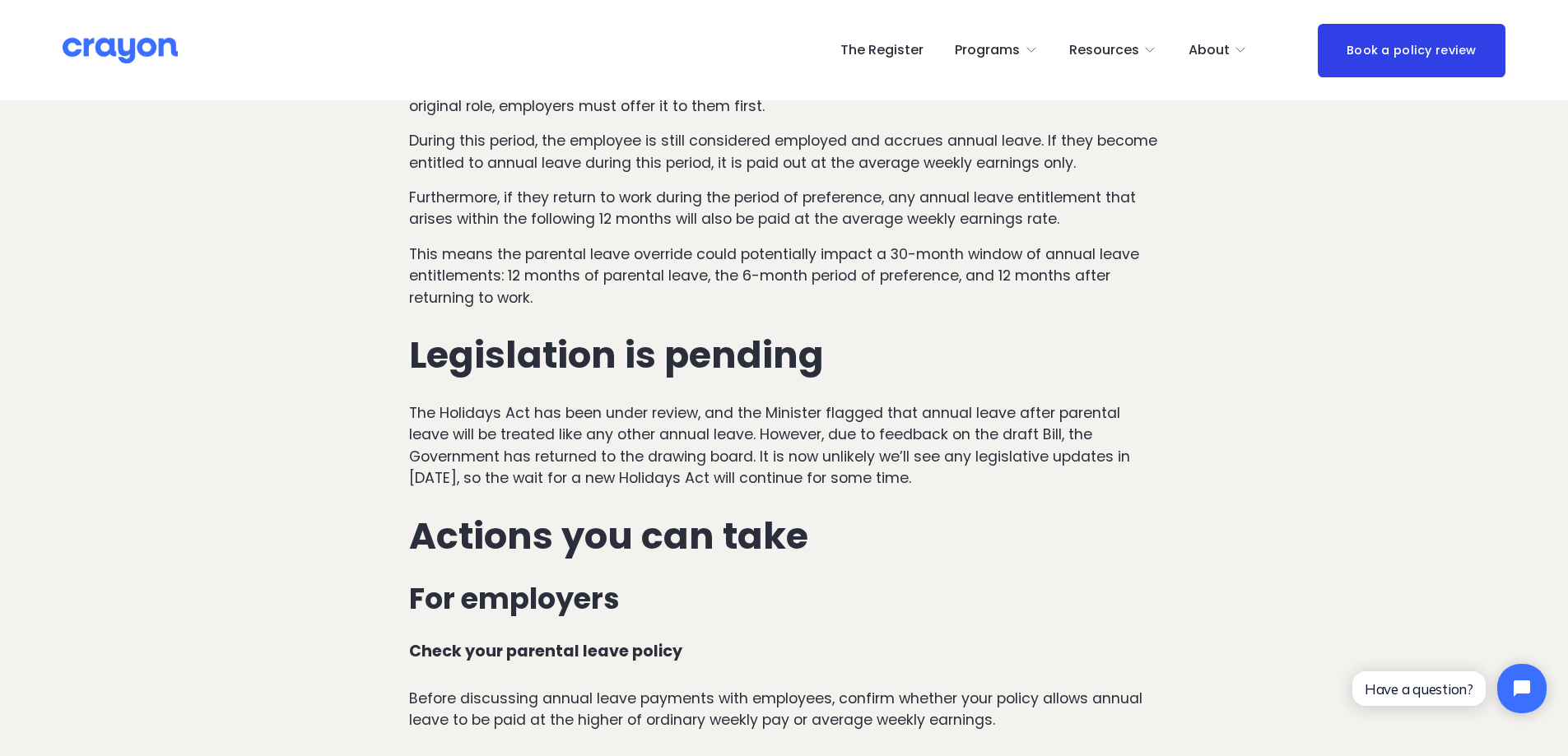
scroll to position [4444, 0]
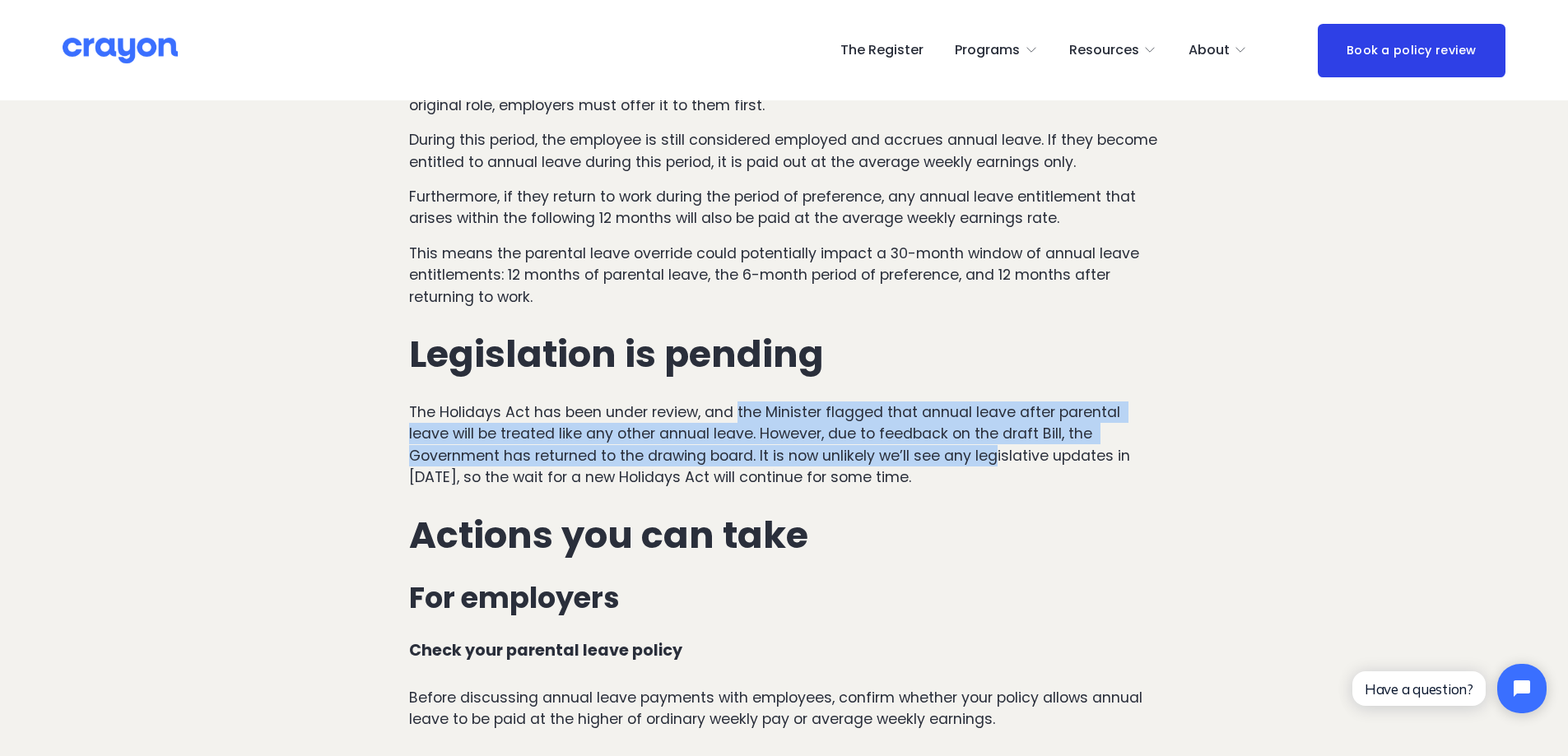
drag, startPoint x: 739, startPoint y: 357, endPoint x: 993, endPoint y: 414, distance: 260.3
click at [993, 414] on p "The Holidays Act has been under review, and the Minister flagged that annual le…" at bounding box center [784, 445] width 750 height 87
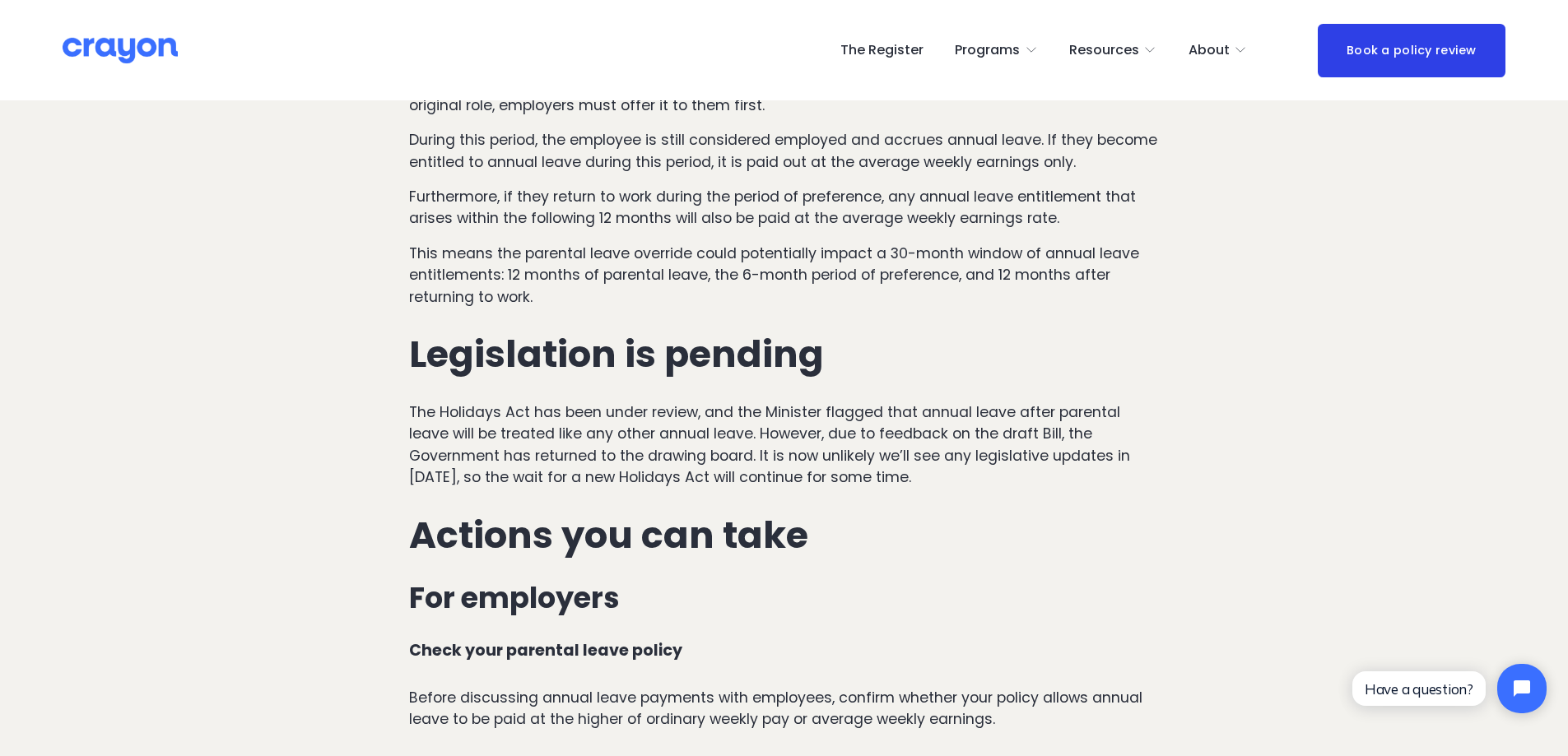
click at [989, 430] on p "The Holidays Act has been under review, and the Minister flagged that annual le…" at bounding box center [784, 445] width 750 height 87
click at [785, 402] on p "The Holidays Act has been under review, and the Minister flagged that annual le…" at bounding box center [784, 445] width 750 height 87
click at [968, 409] on p "The Holidays Act has been under review, and the Minister flagged that annual le…" at bounding box center [784, 445] width 750 height 87
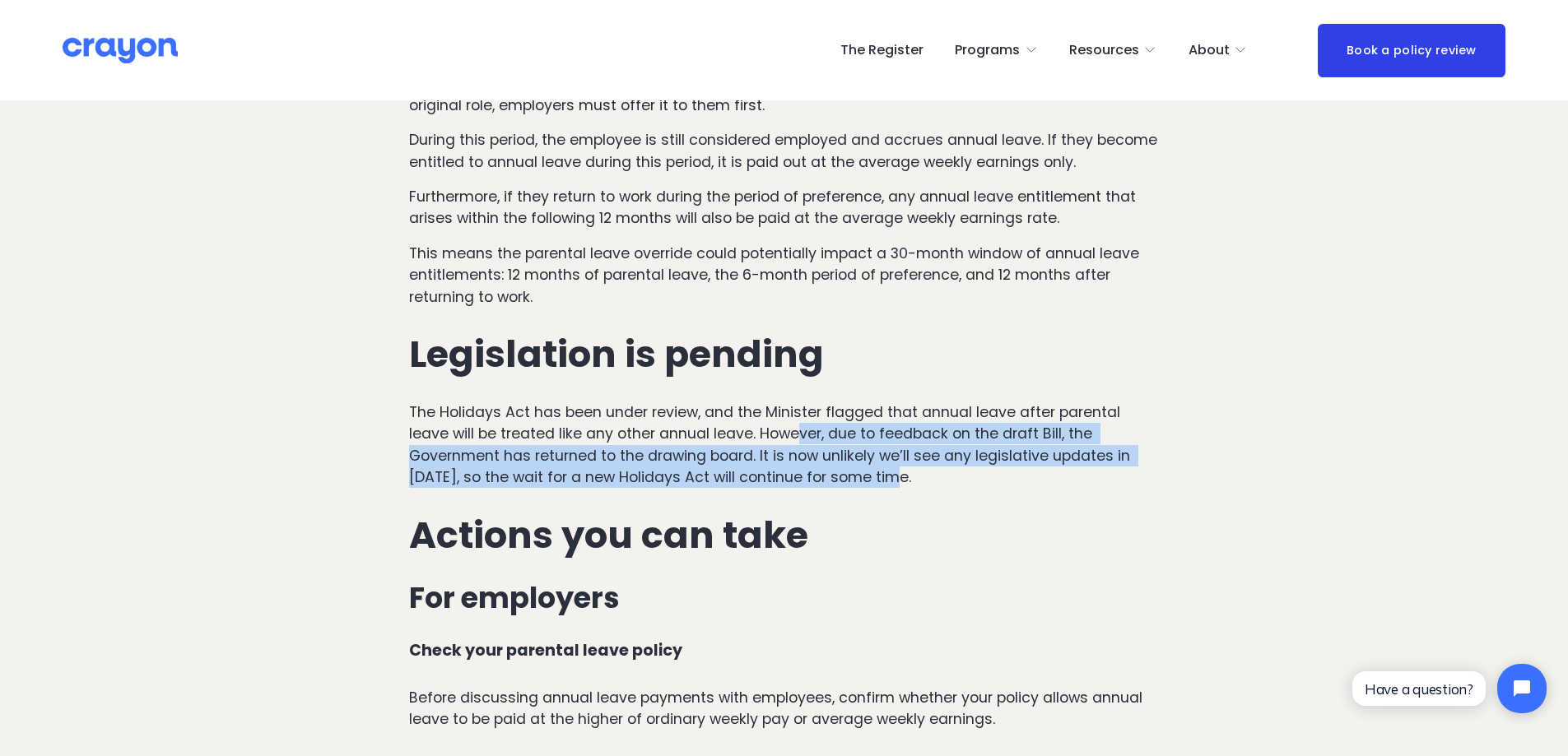
drag, startPoint x: 797, startPoint y: 385, endPoint x: 1081, endPoint y: 421, distance: 286.3
click at [1081, 421] on p "The Holidays Act has been under review, and the Minister flagged that annual le…" at bounding box center [784, 445] width 750 height 87
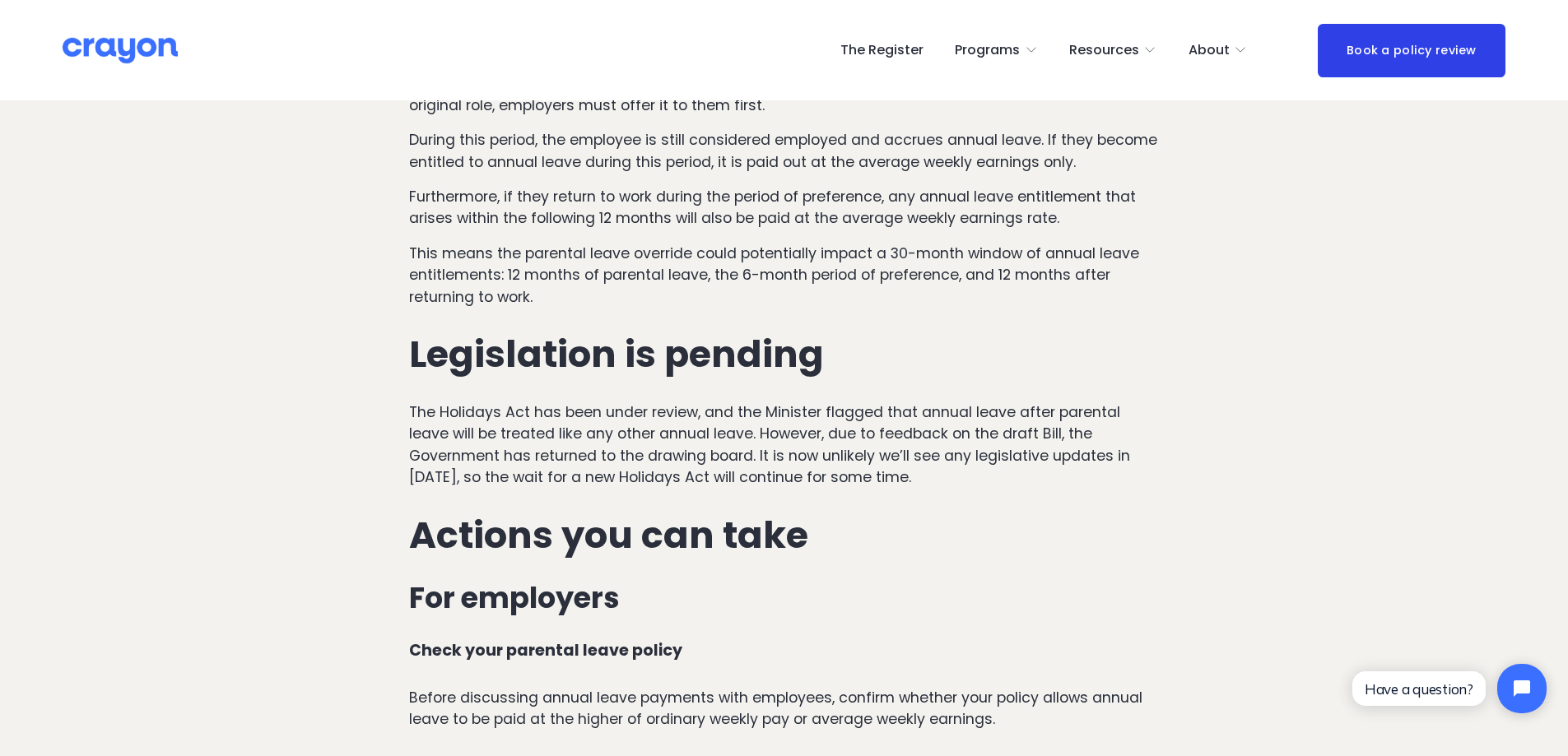
click at [1091, 439] on div "Other circumstances to consider: When an employee resigns while on parental lea…" at bounding box center [784, 511] width 750 height 2082
drag, startPoint x: 672, startPoint y: 406, endPoint x: 846, endPoint y: 409, distance: 174.0
click at [846, 408] on p "The Holidays Act has been under review, and the Minister flagged that annual le…" at bounding box center [784, 445] width 750 height 87
click at [854, 432] on p "The Holidays Act has been under review, and the Minister flagged that annual le…" at bounding box center [784, 445] width 750 height 87
drag, startPoint x: 758, startPoint y: 399, endPoint x: 1087, endPoint y: 412, distance: 329.3
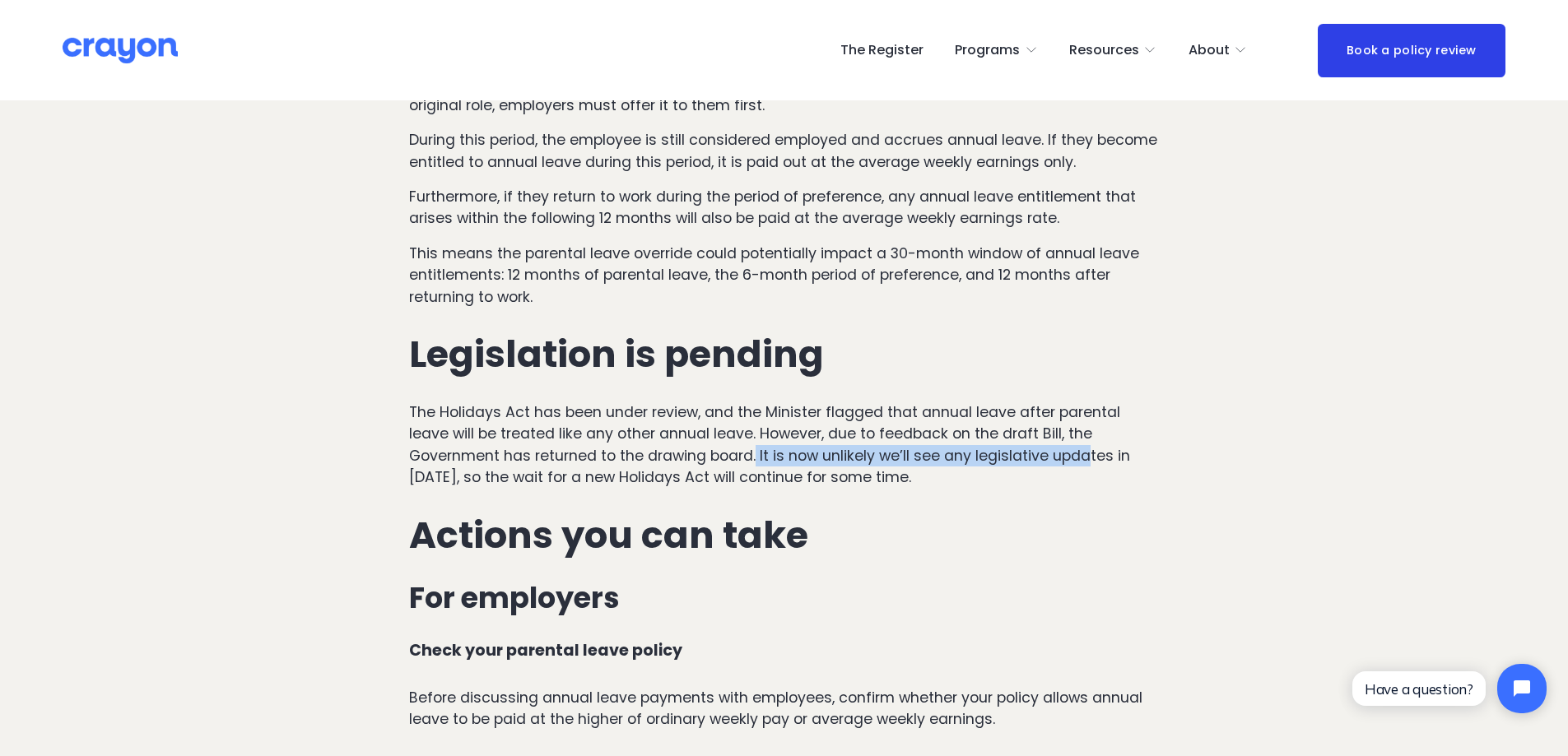
click at [1087, 412] on p "The Holidays Act has been under review, and the Minister flagged that annual le…" at bounding box center [784, 445] width 750 height 87
click at [1083, 437] on div "Other circumstances to consider: When an employee resigns while on parental lea…" at bounding box center [784, 511] width 750 height 2082
drag, startPoint x: 881, startPoint y: 403, endPoint x: 1106, endPoint y: 423, distance: 225.9
click at [1108, 411] on p "The Holidays Act has been under review, and the Minister flagged that annual le…" at bounding box center [784, 445] width 750 height 87
click at [1098, 439] on div "Other circumstances to consider: When an employee resigns while on parental lea…" at bounding box center [784, 511] width 750 height 2082
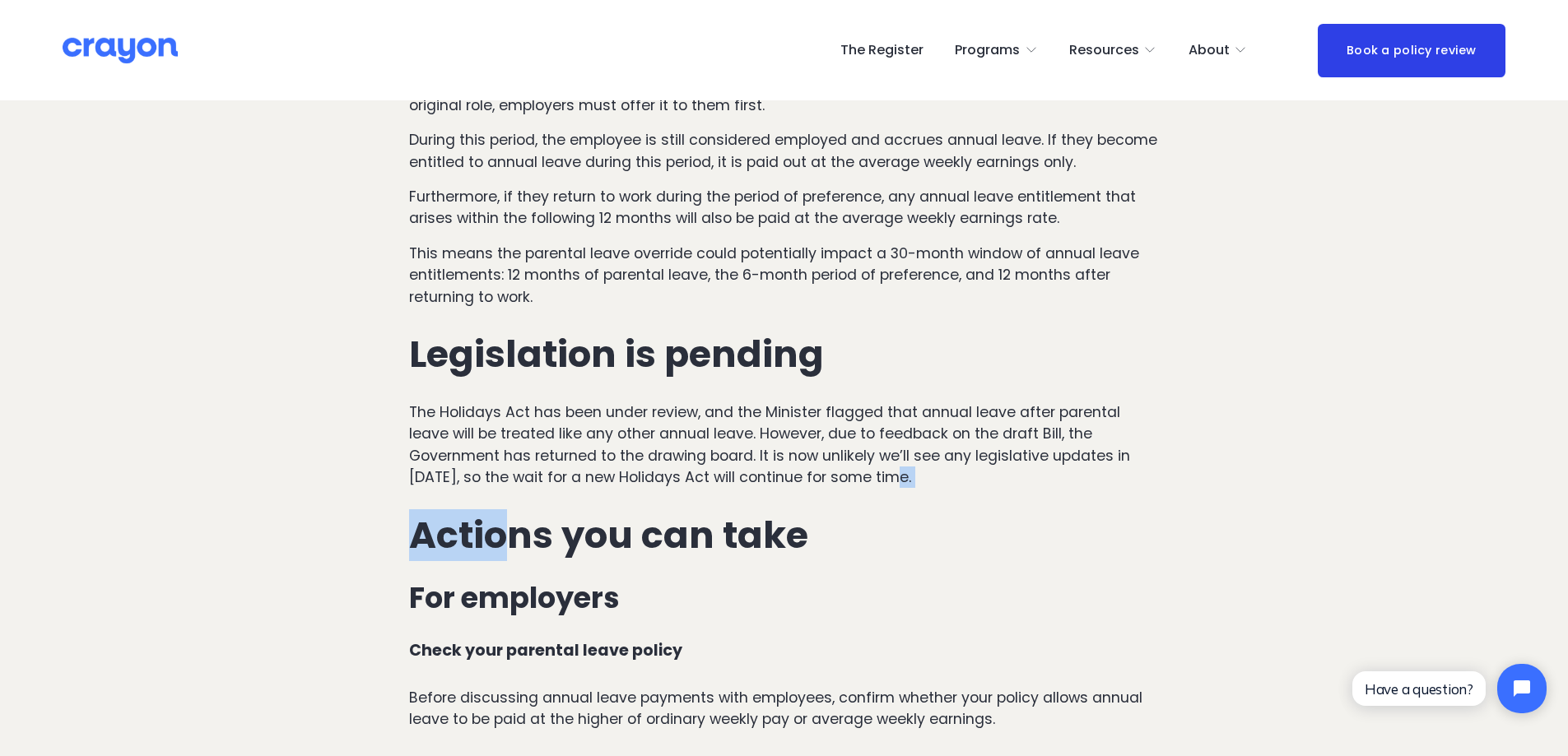
drag, startPoint x: 504, startPoint y: 443, endPoint x: 973, endPoint y: 437, distance: 469.0
click at [972, 437] on div "Other circumstances to consider: When an employee resigns while on parental lea…" at bounding box center [784, 511] width 750 height 2082
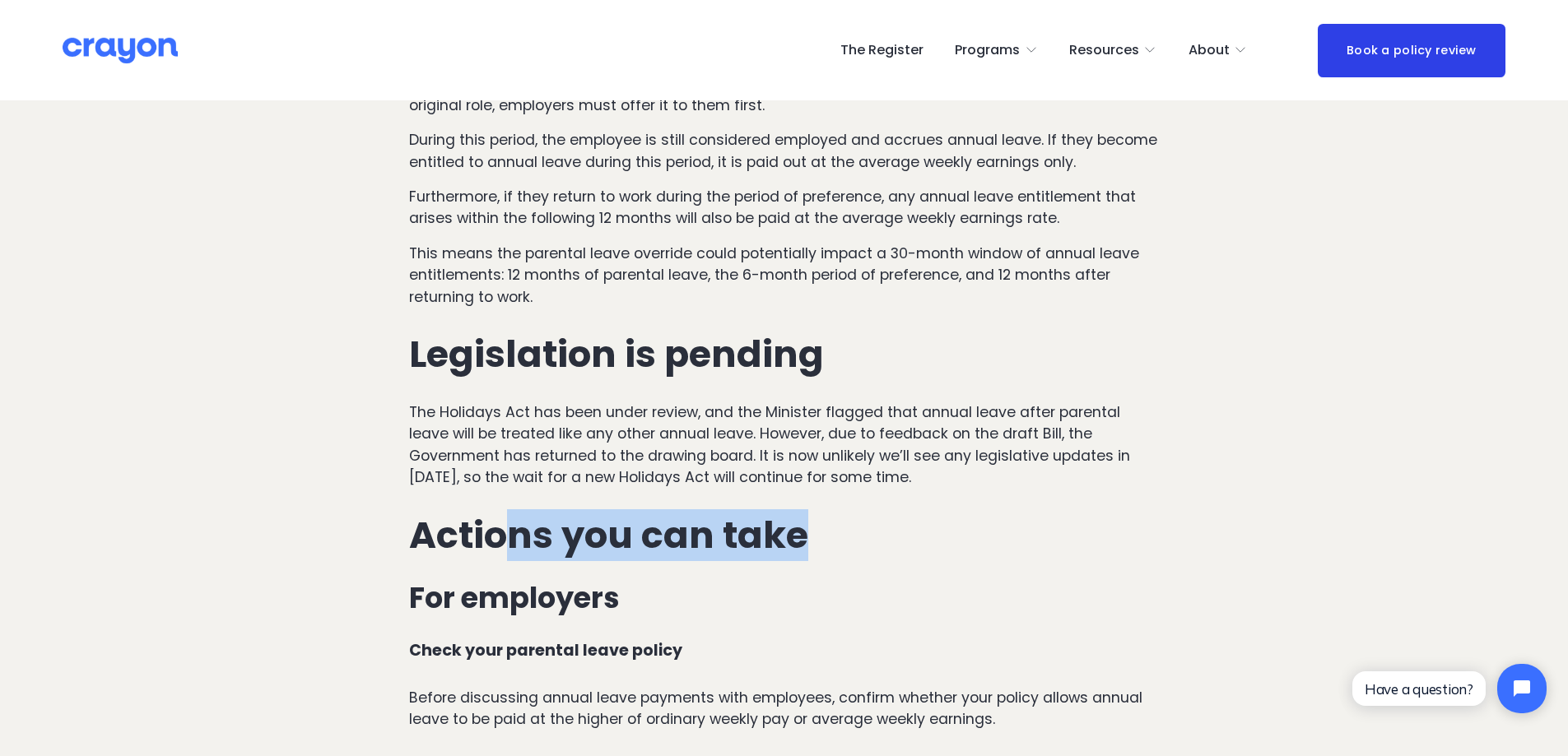
click at [1001, 447] on div "Other circumstances to consider: When an employee resigns while on parental lea…" at bounding box center [784, 511] width 750 height 2082
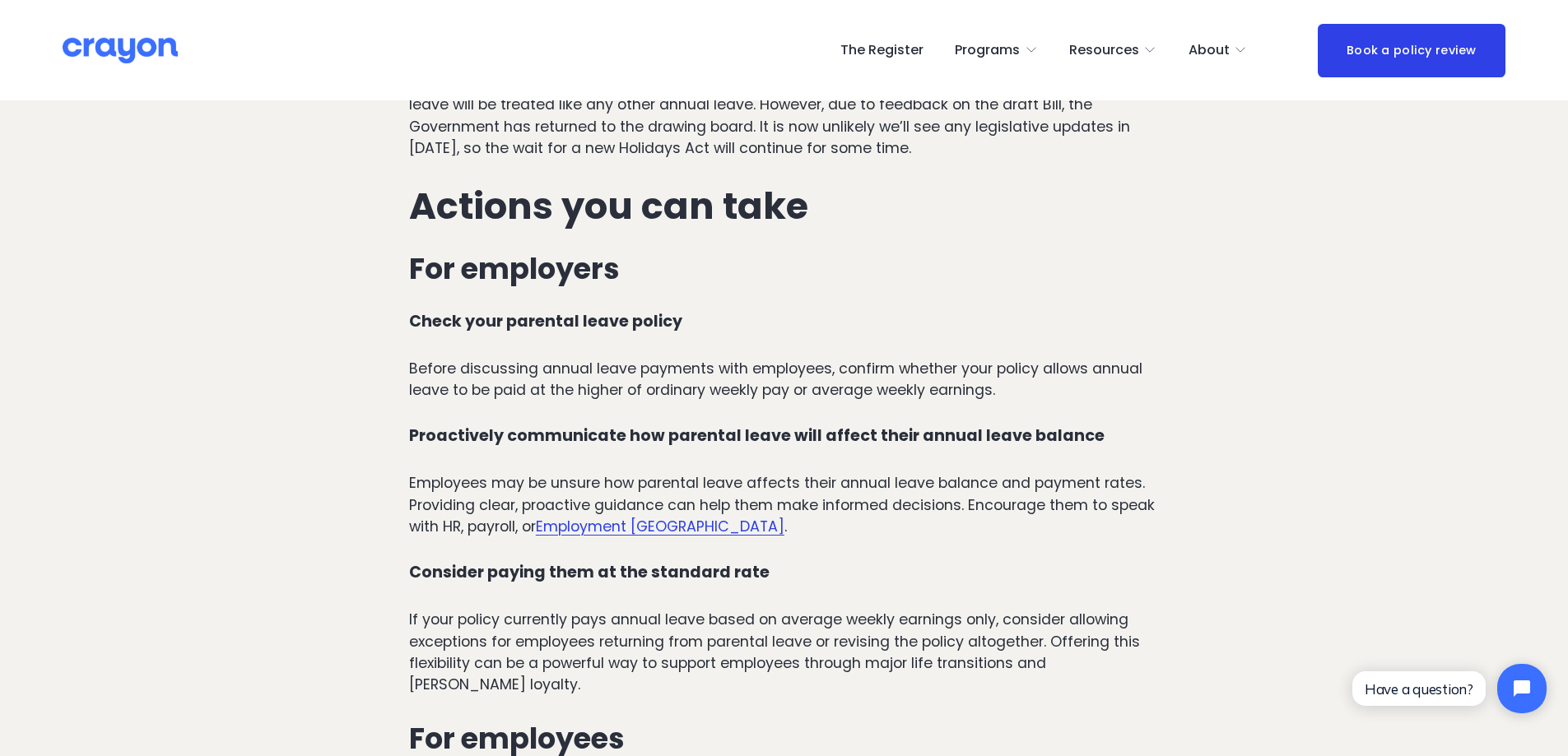
scroll to position [5267, 0]
